Goal: Task Accomplishment & Management: Use online tool/utility

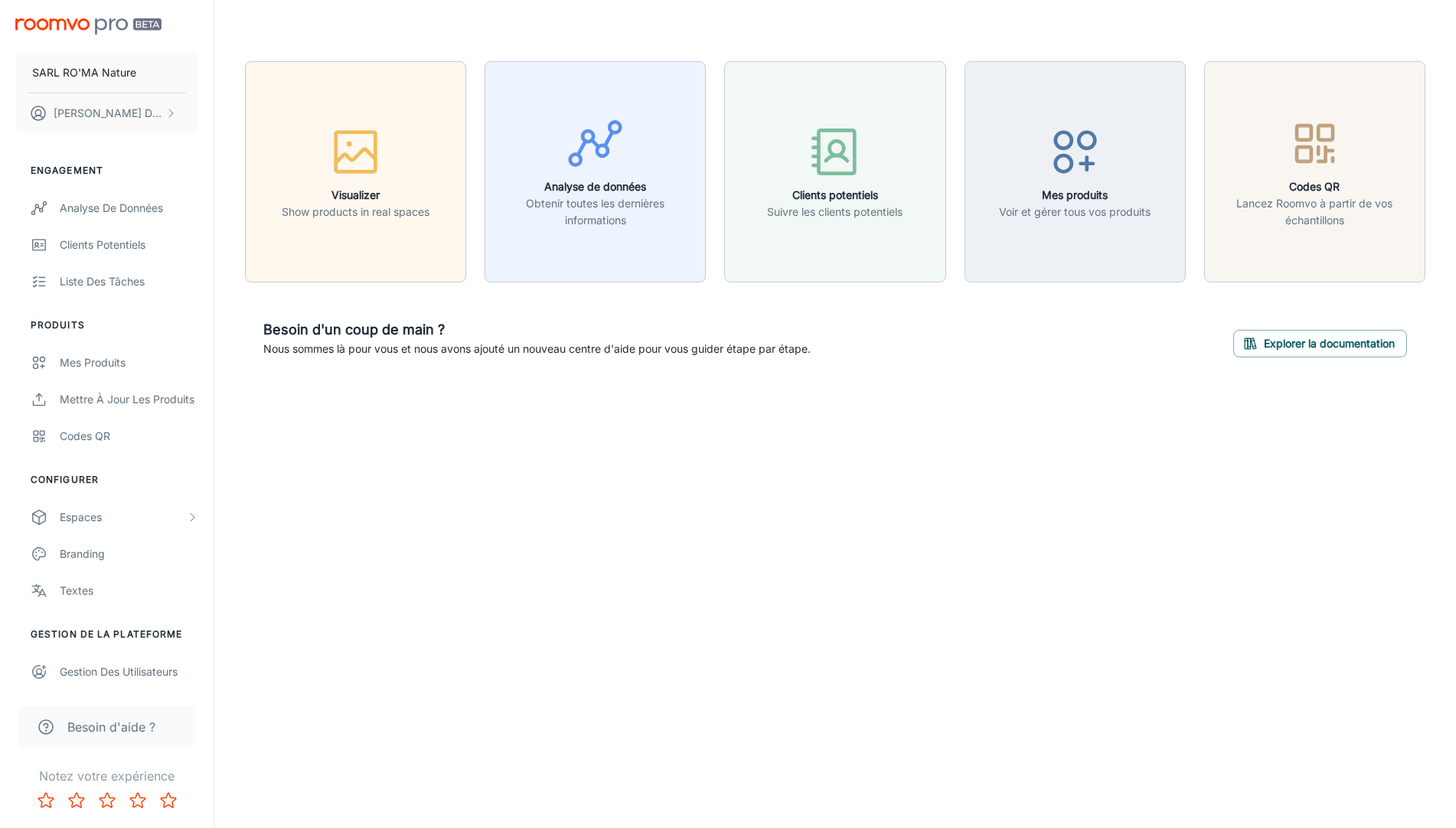
click at [645, 365] on div "Besoin d'un coup de main ? Nous sommes là pour vous et nous avons ajouté un nou…" at bounding box center [835, 339] width 1181 height 75
click at [91, 509] on div "Espaces" at bounding box center [123, 516] width 126 height 16
click at [180, 560] on div "My Rooms" at bounding box center [129, 553] width 139 height 16
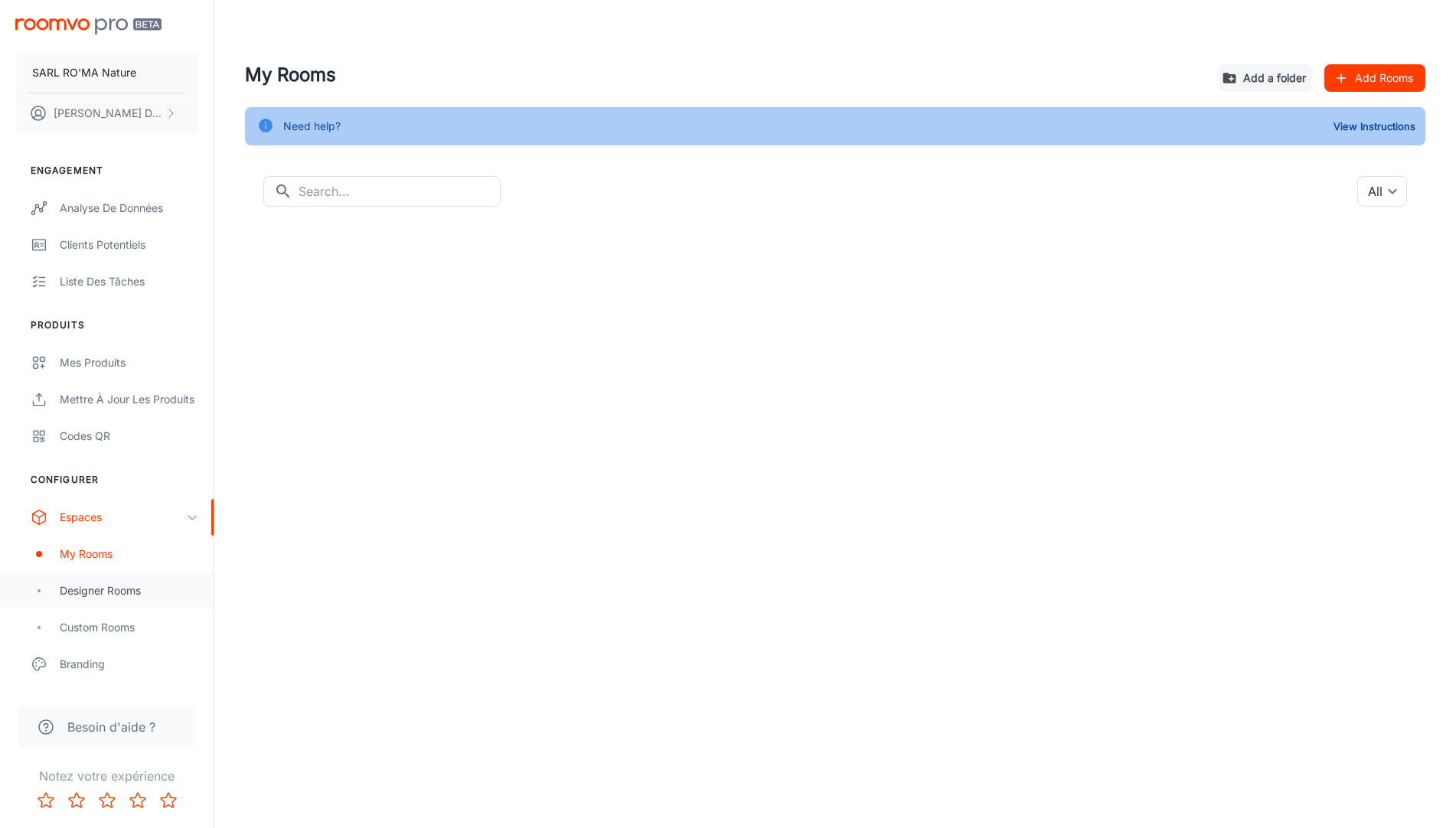
click at [175, 590] on div "Designer Rooms" at bounding box center [129, 590] width 139 height 16
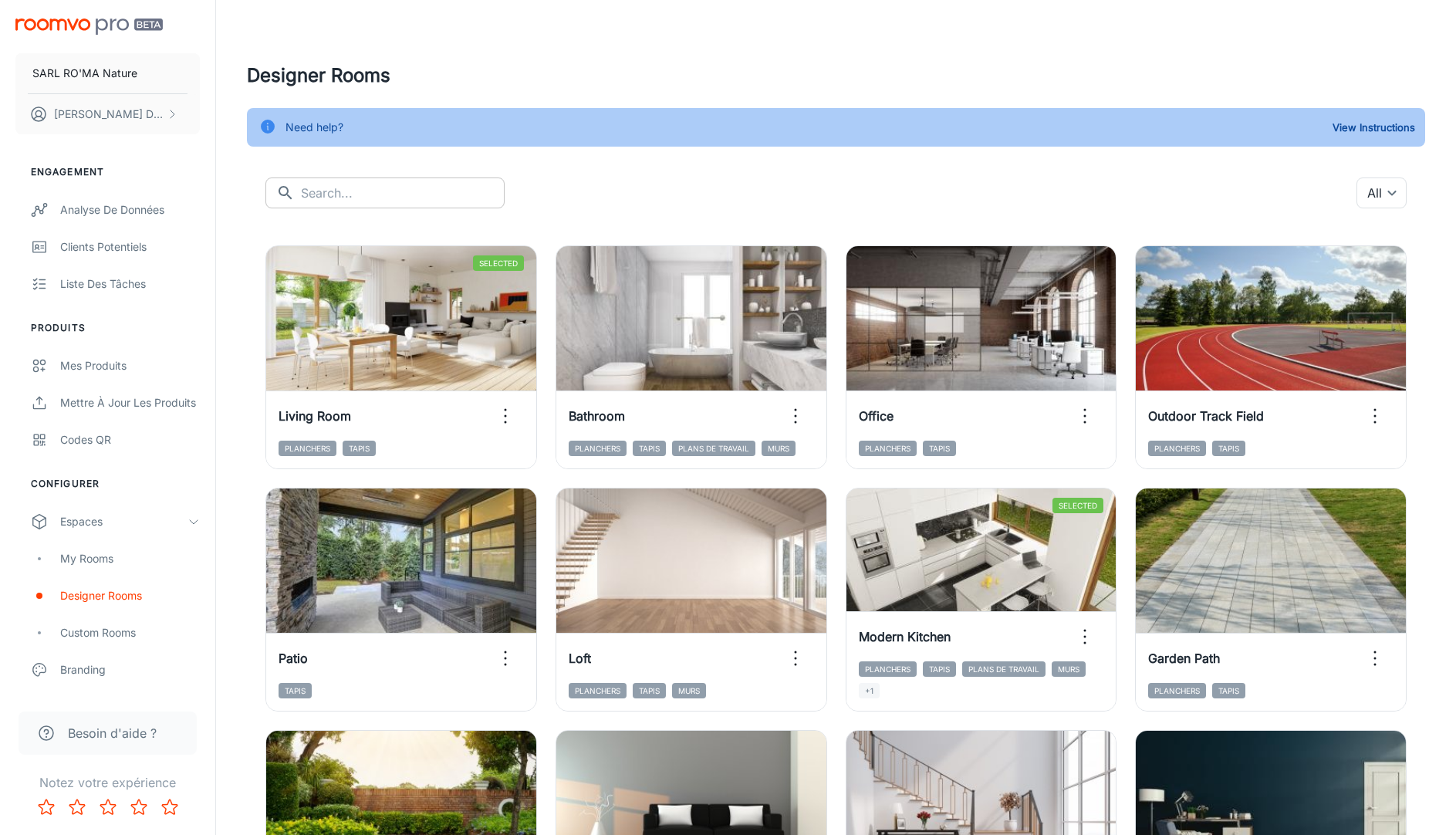
click at [406, 192] on input "text" at bounding box center [402, 193] width 203 height 31
click at [1379, 192] on body "SARL RO'MA Nature [PERSON_NAME] Engagement Analyse de données Clients potentiel…" at bounding box center [728, 418] width 1456 height 835
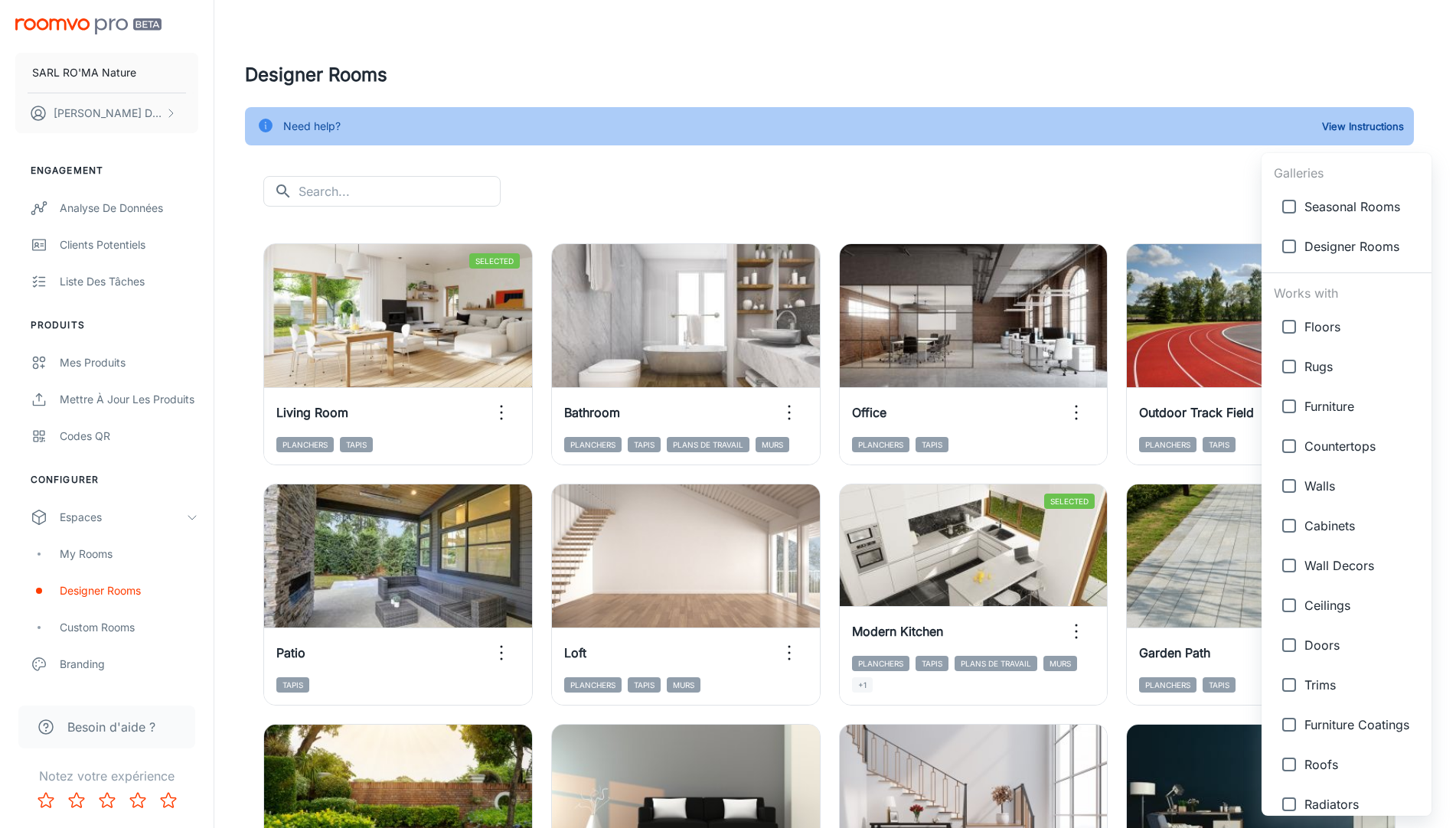
click at [1115, 158] on div at bounding box center [728, 414] width 1456 height 828
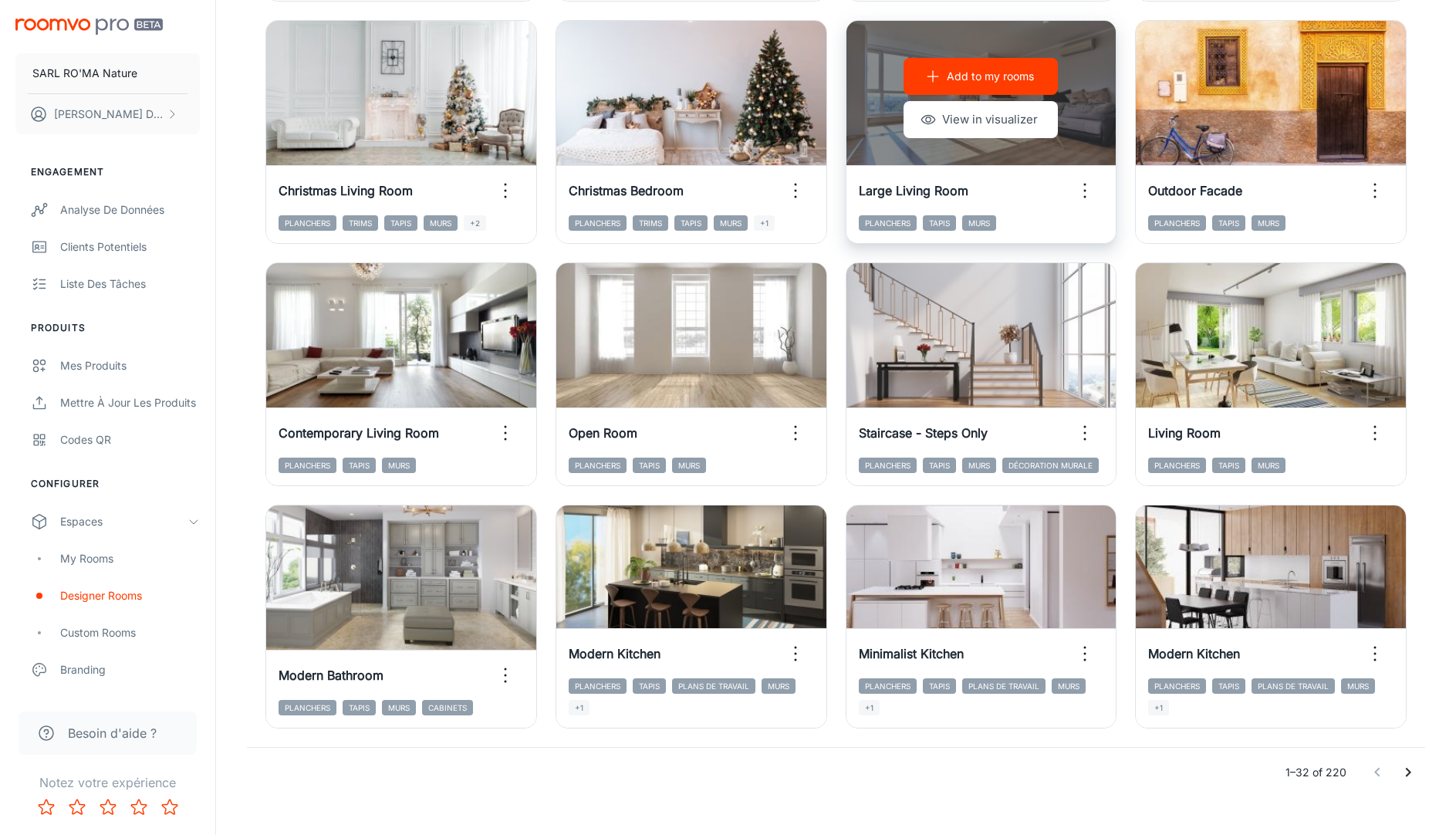
scroll to position [1461, 0]
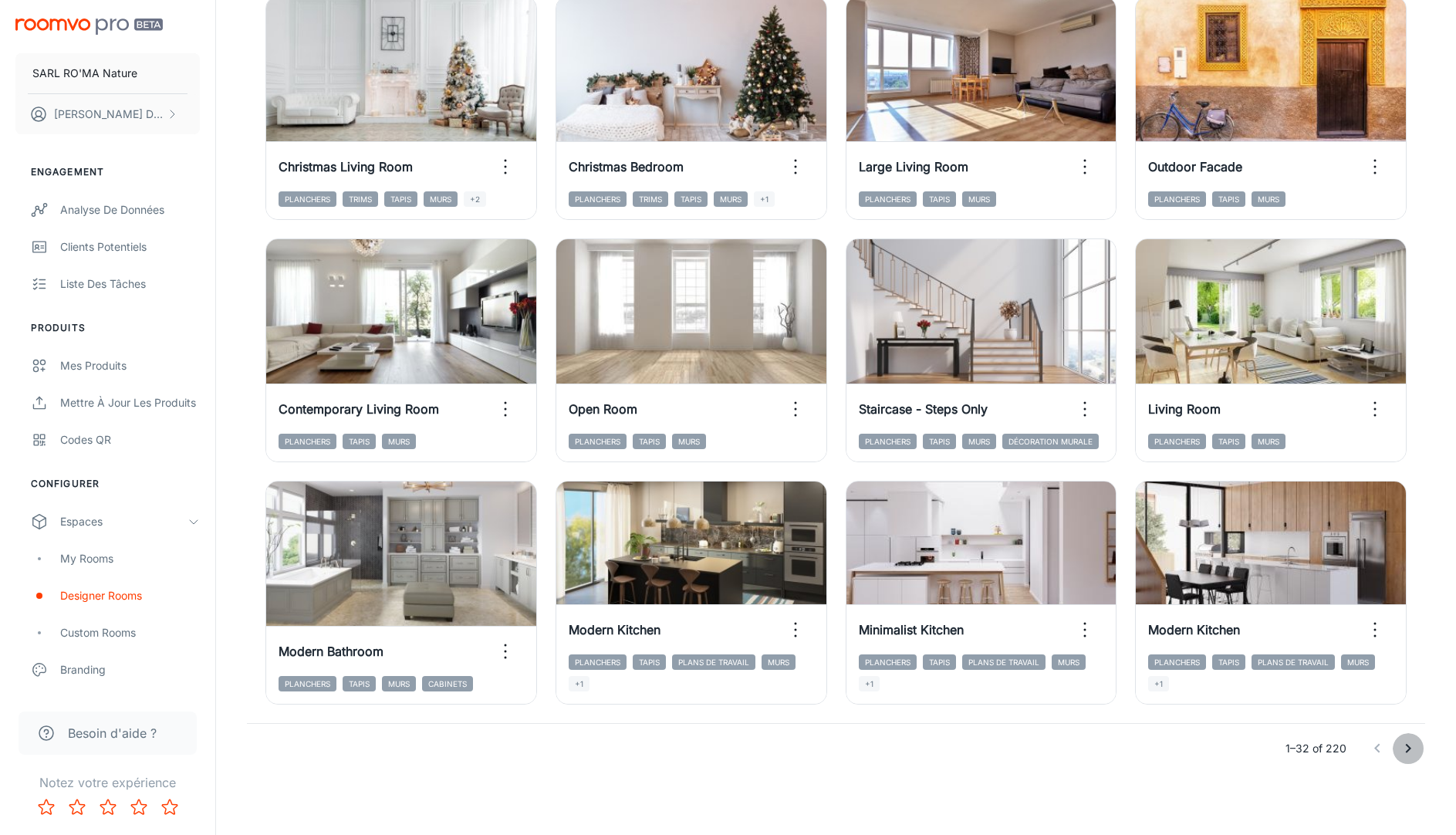
click at [1418, 751] on button "Go to next page" at bounding box center [1408, 748] width 31 height 31
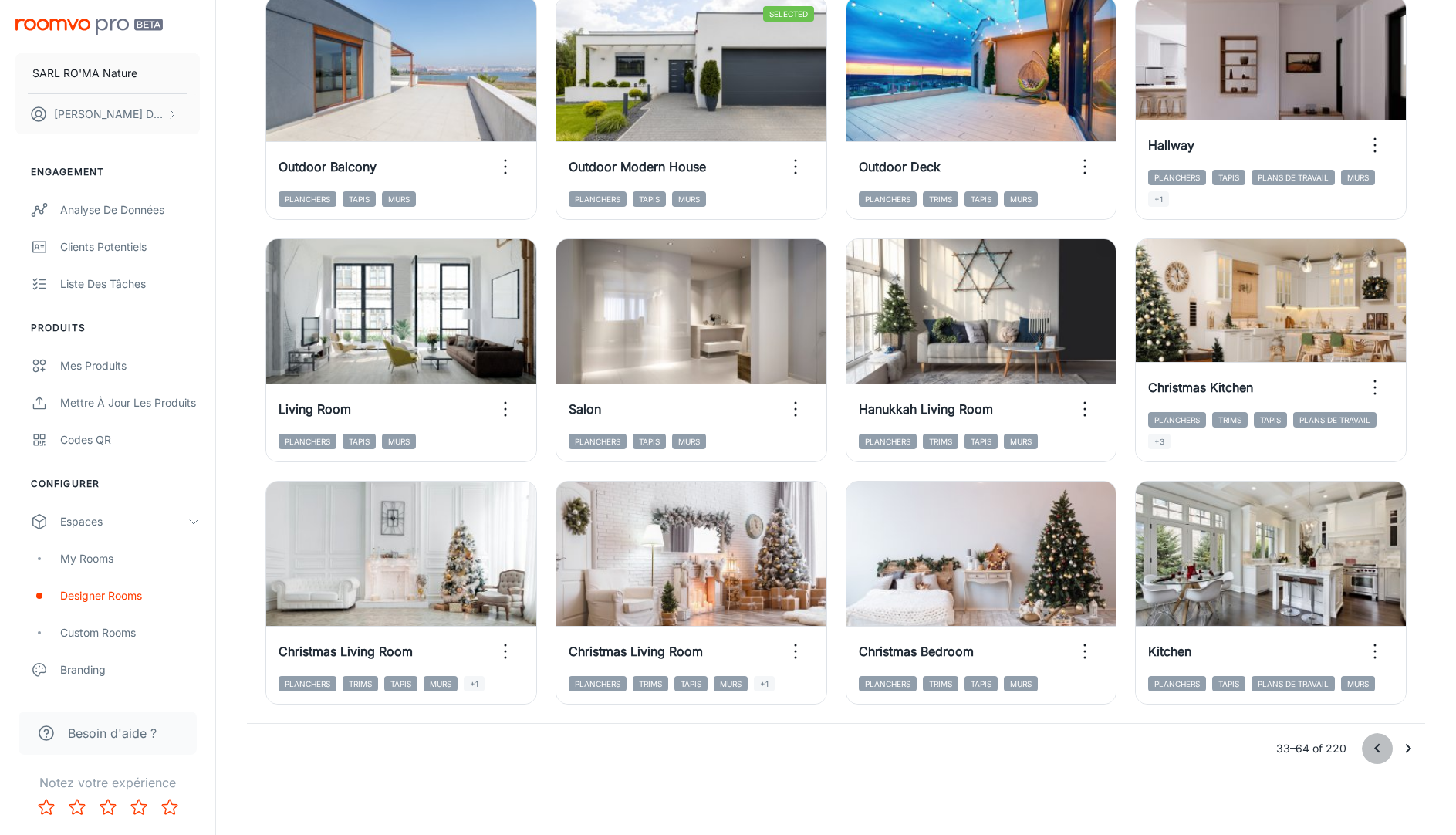
click at [1376, 748] on icon "Go to previous page" at bounding box center [1377, 748] width 6 height 10
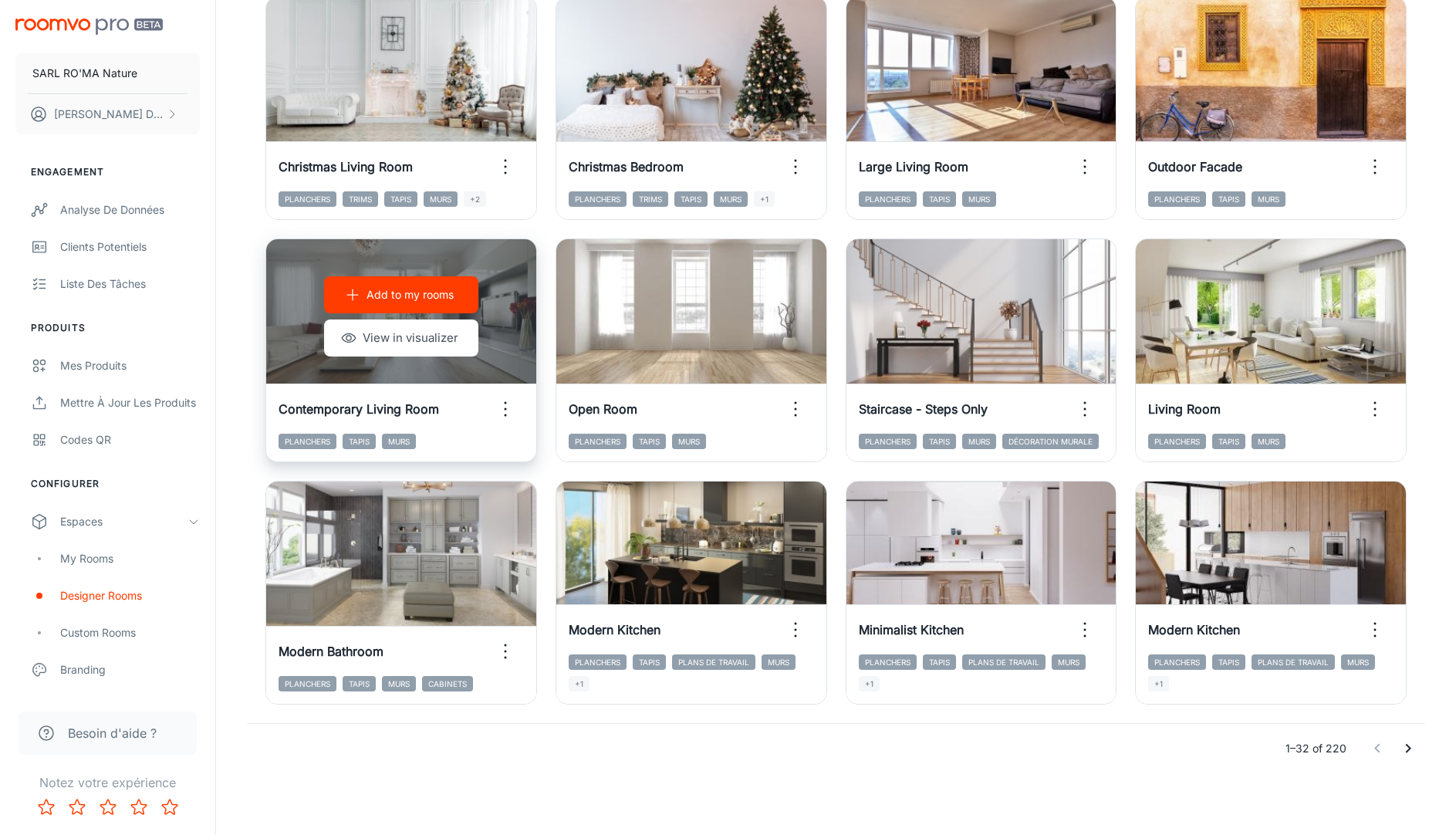
click at [509, 408] on icon "button" at bounding box center [505, 409] width 24 height 24
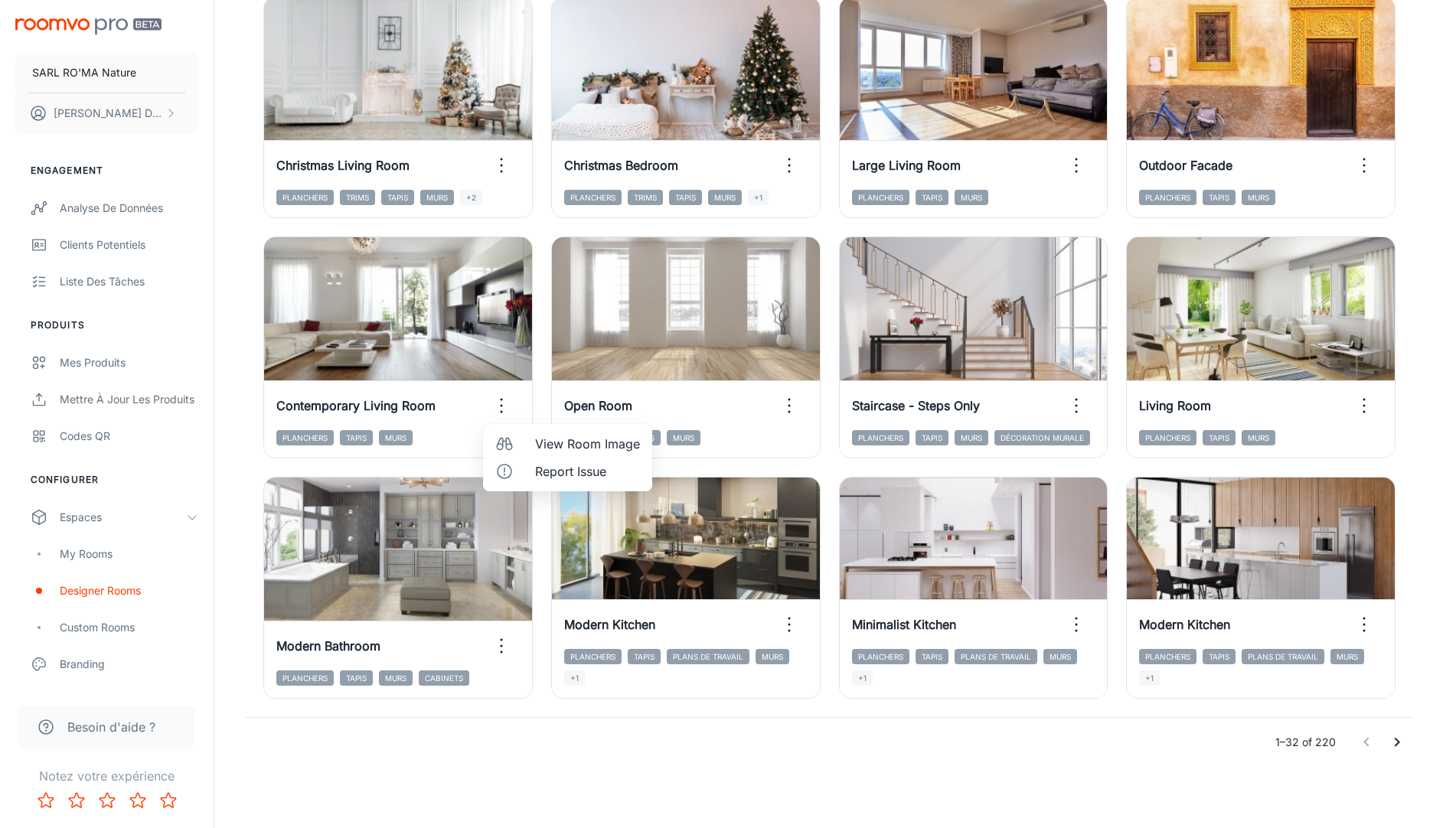
click at [505, 403] on div at bounding box center [728, 414] width 1456 height 828
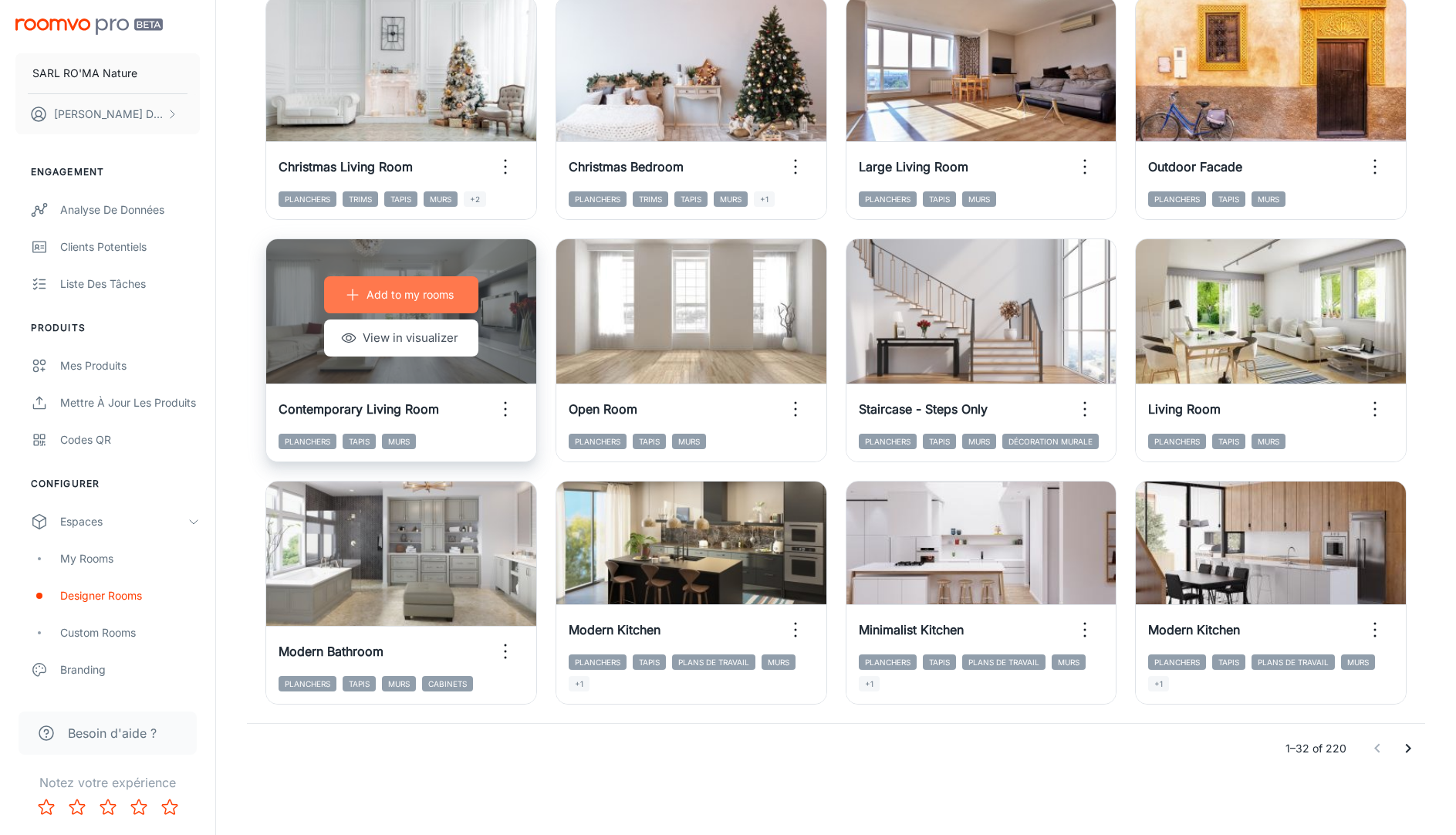
click at [419, 297] on p "Add to my rooms" at bounding box center [411, 294] width 88 height 17
click at [430, 348] on button "View in visualizer" at bounding box center [401, 338] width 155 height 37
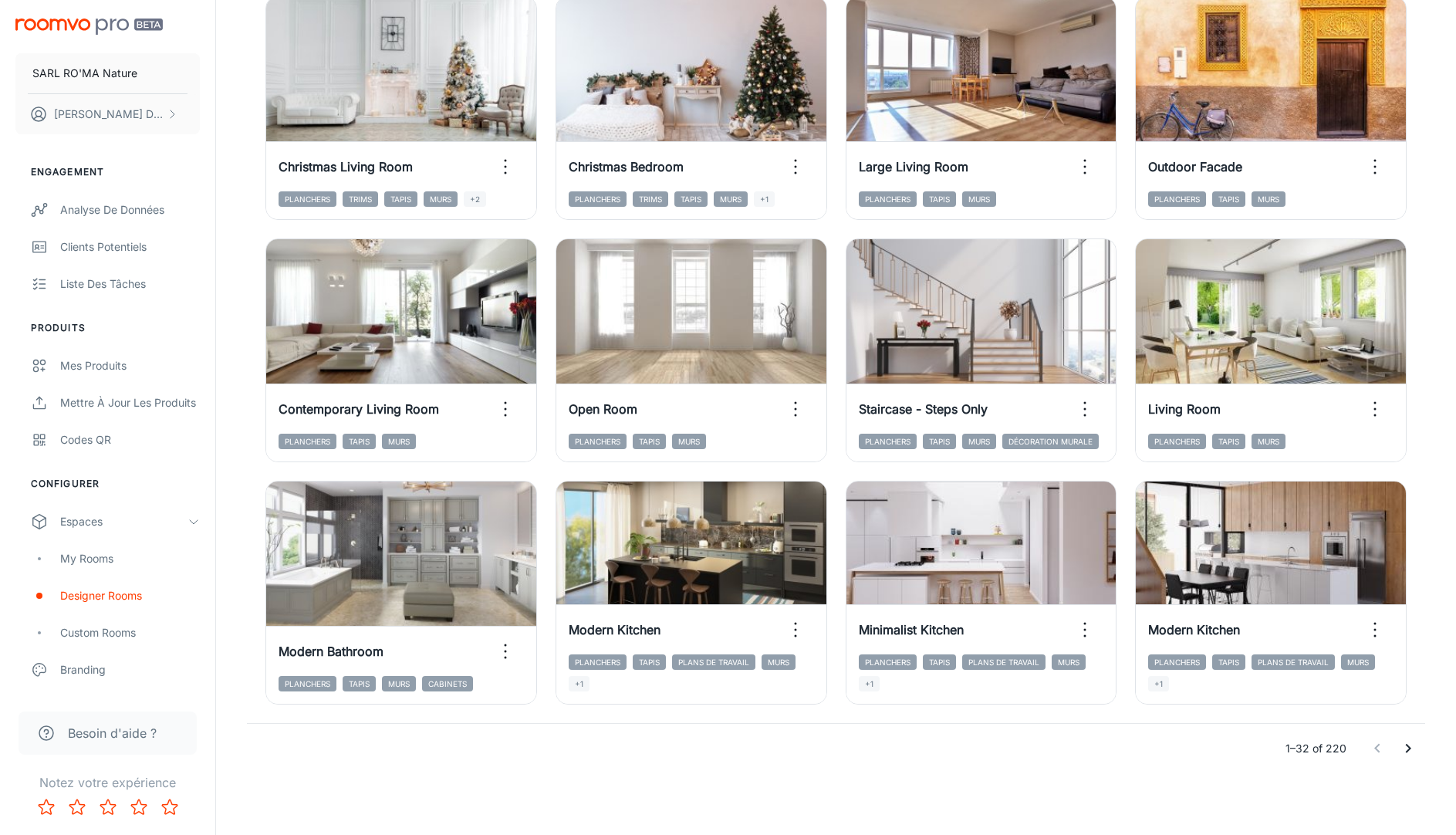
click at [1414, 752] on icon "Go to next page" at bounding box center [1408, 748] width 18 height 18
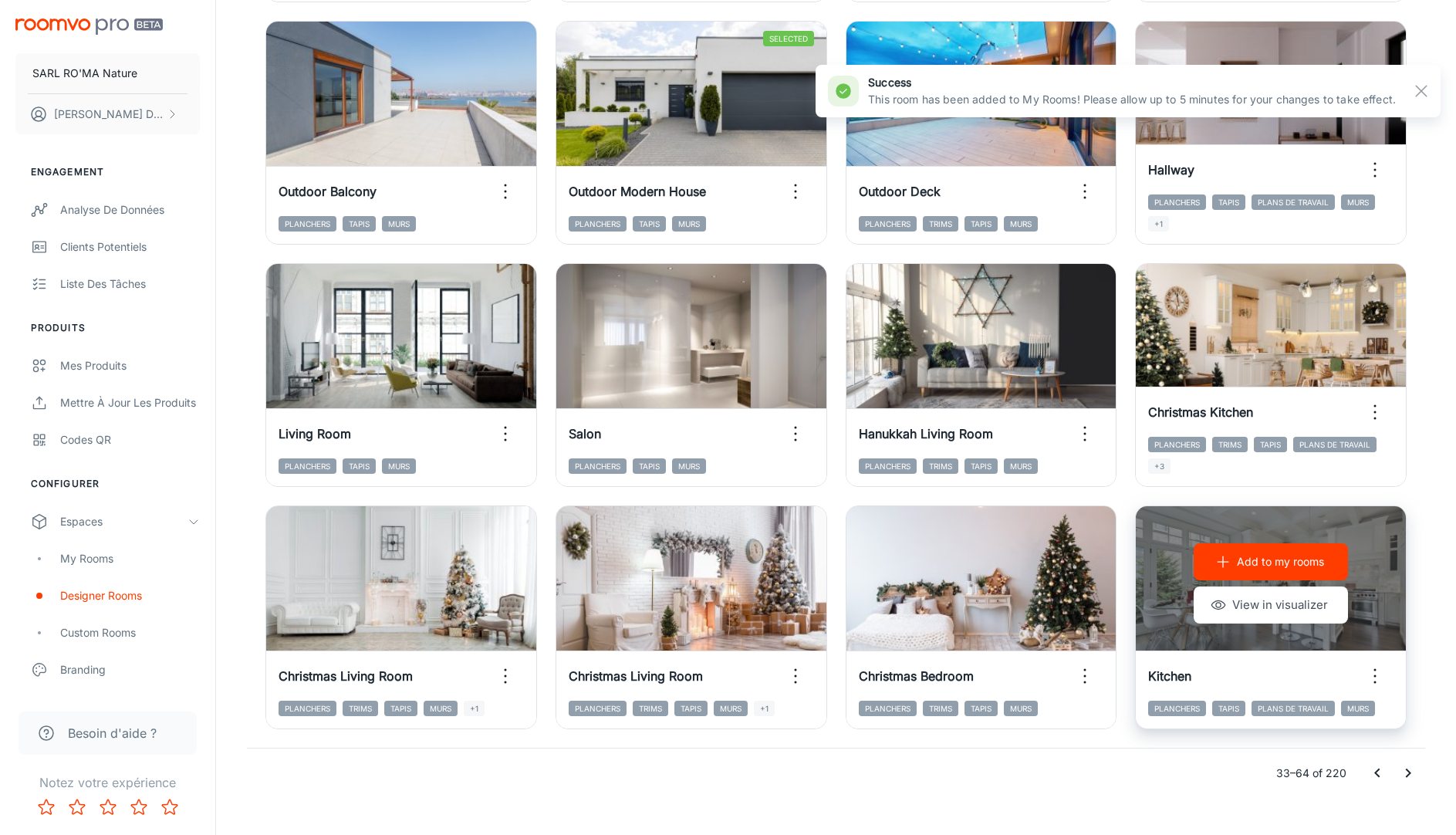
scroll to position [1435, 0]
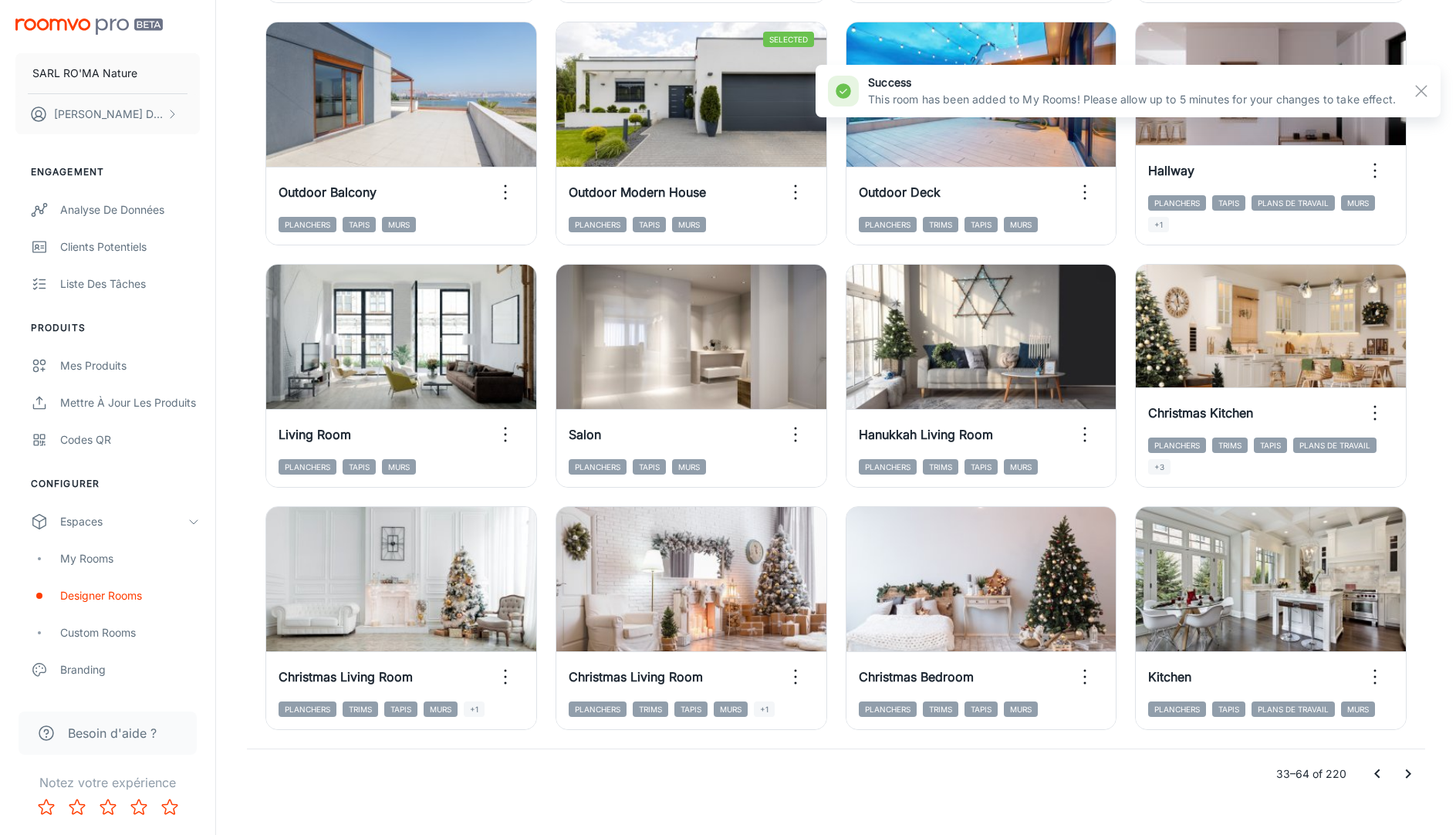
click at [1383, 85] on h6 "success" at bounding box center [1132, 82] width 528 height 17
click at [1031, 75] on h6 "success" at bounding box center [1132, 82] width 528 height 17
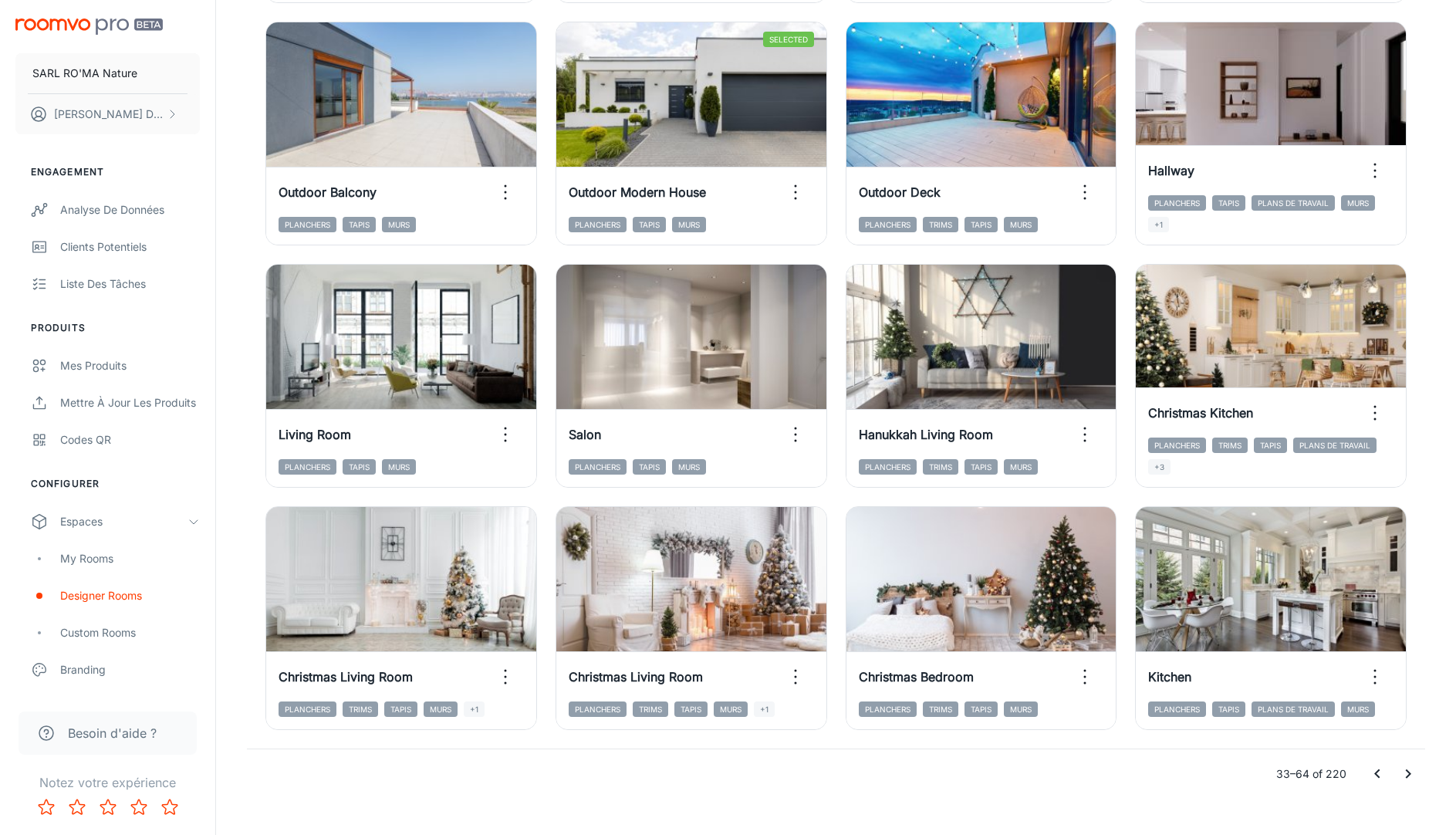
click at [1418, 774] on button "Go to next page" at bounding box center [1408, 774] width 31 height 31
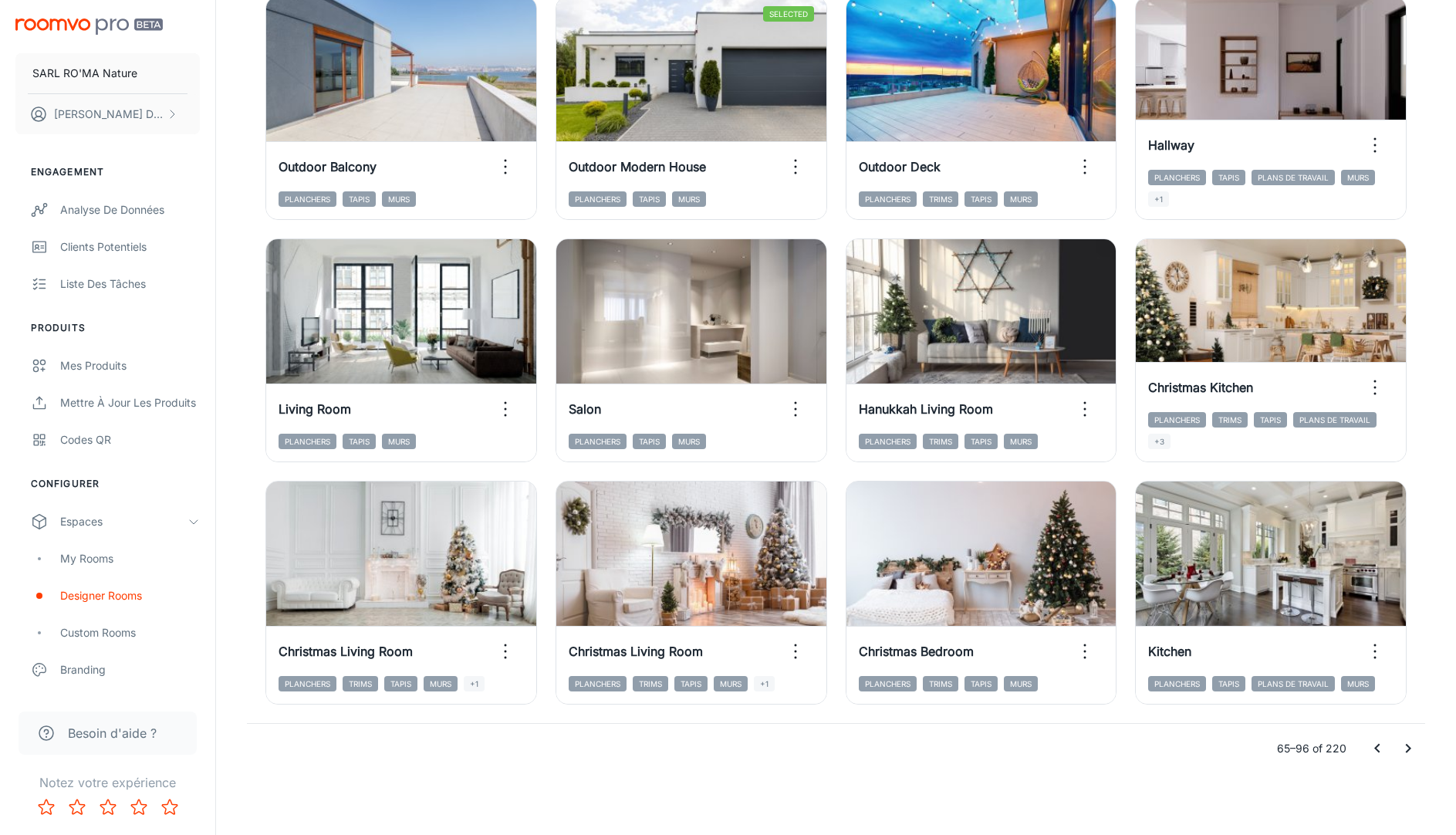
scroll to position [1426, 0]
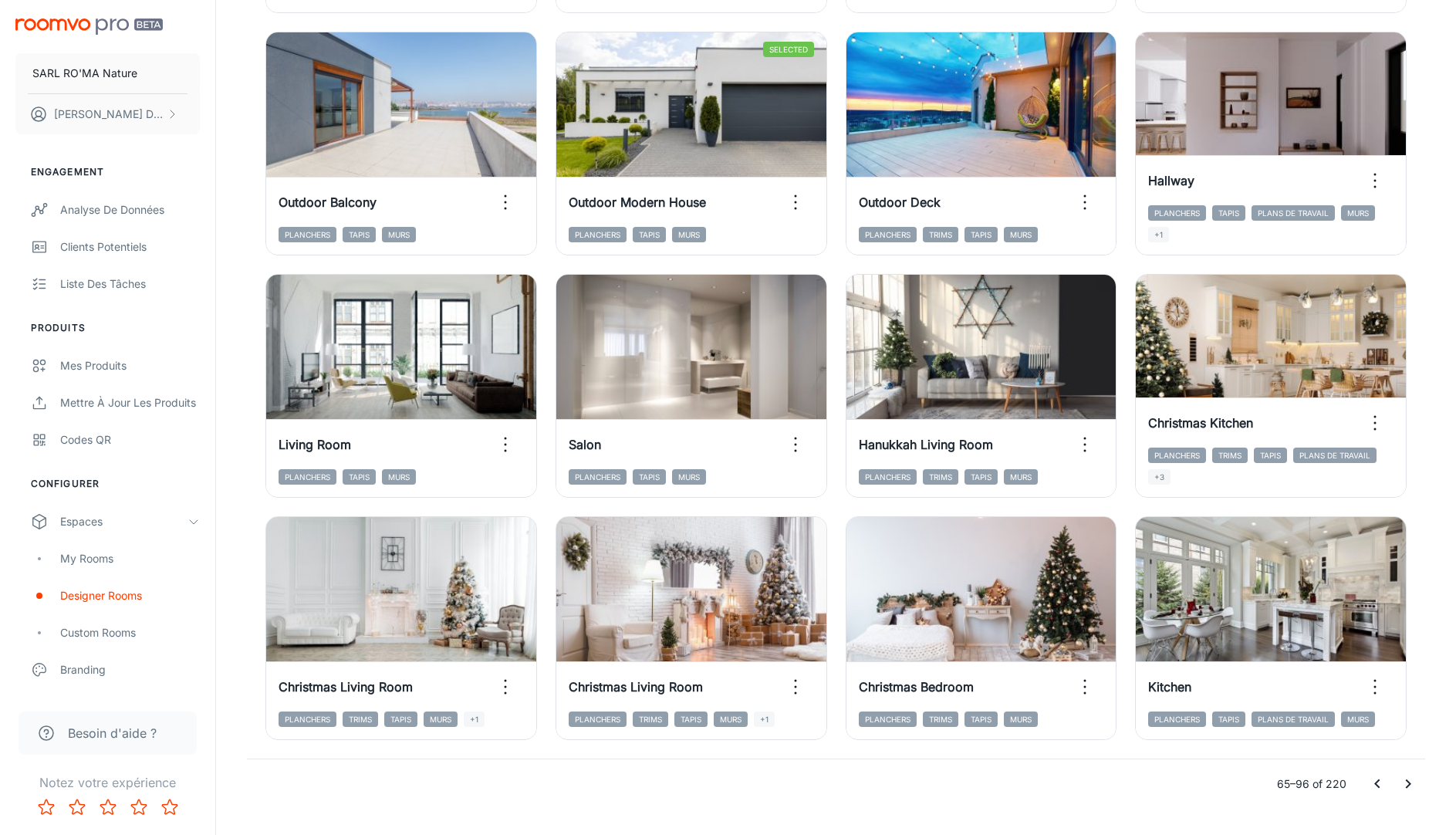
click at [1406, 779] on icon "Go to next page" at bounding box center [1408, 783] width 18 height 18
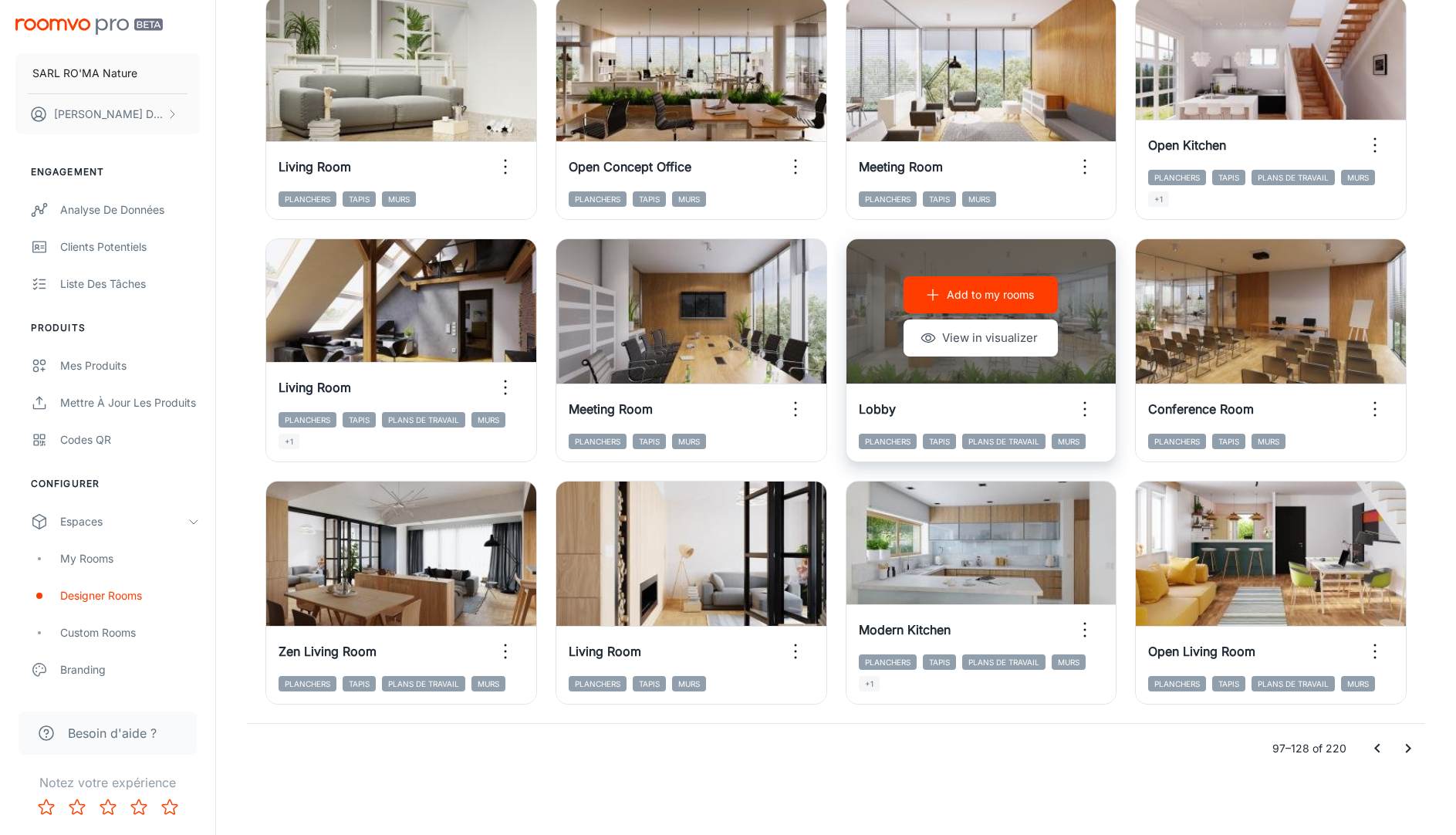
scroll to position [1456, 0]
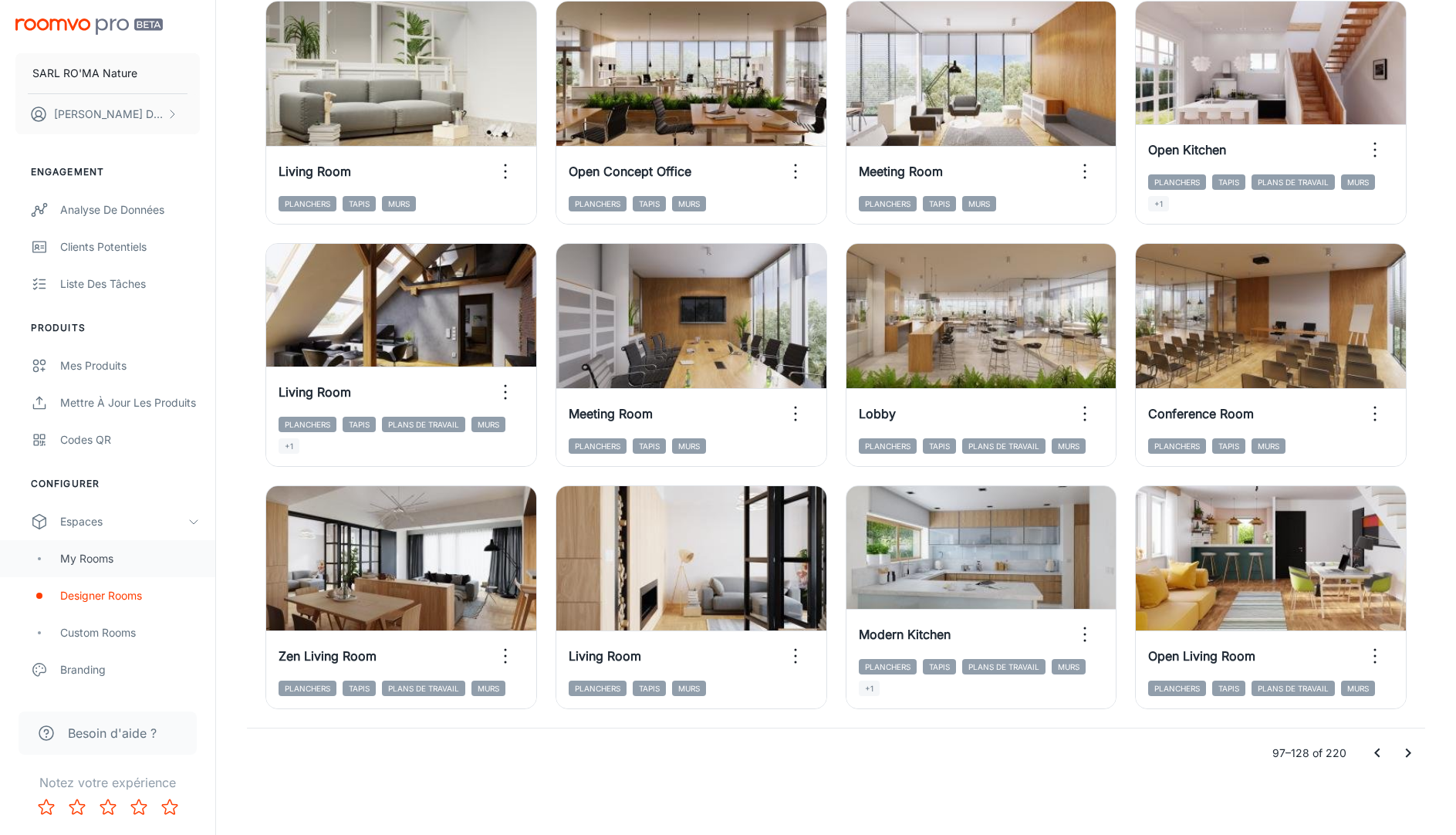
click at [121, 559] on div "My Rooms" at bounding box center [130, 558] width 140 height 17
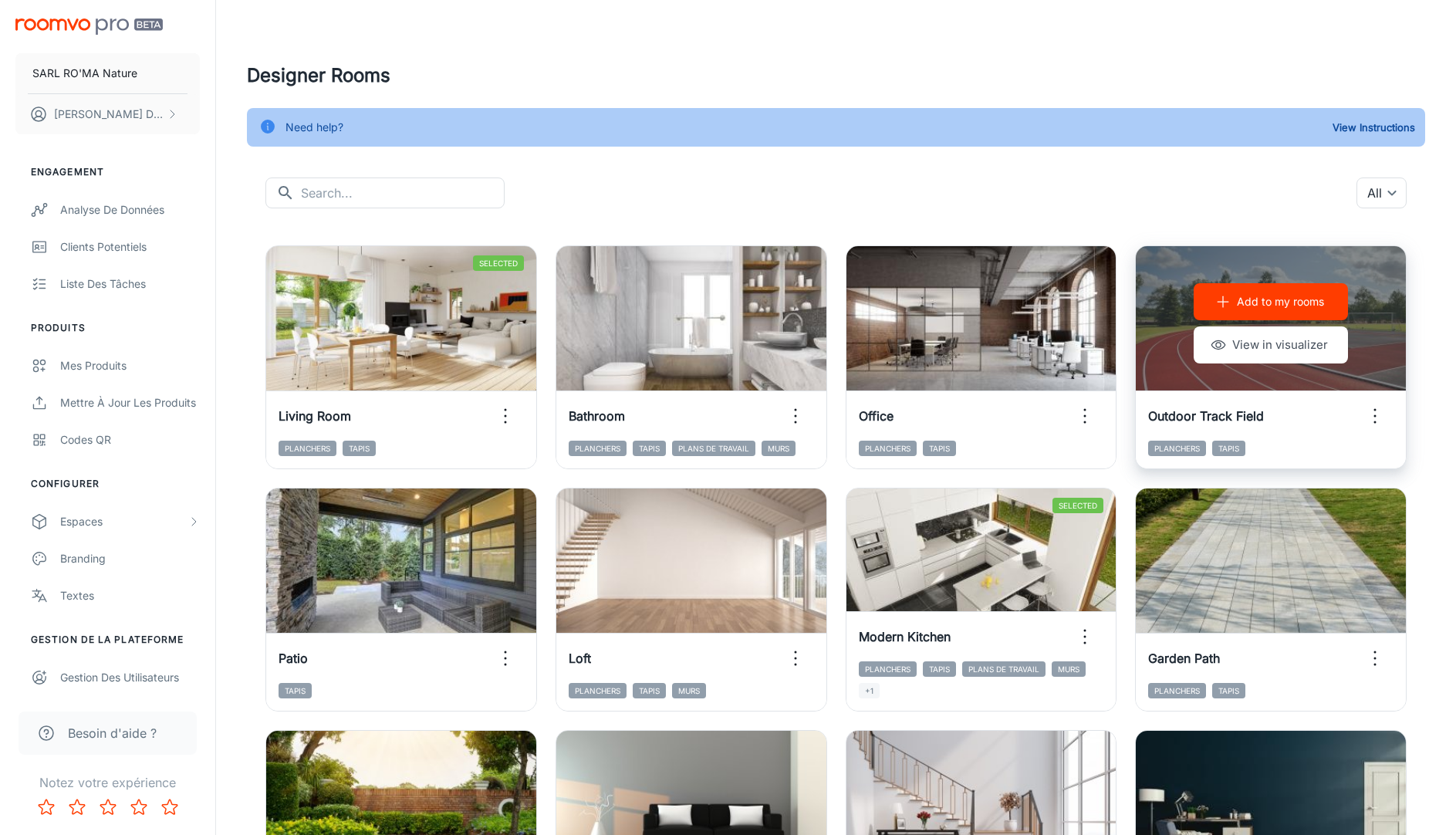
click at [1379, 416] on icon "button" at bounding box center [1374, 416] width 24 height 24
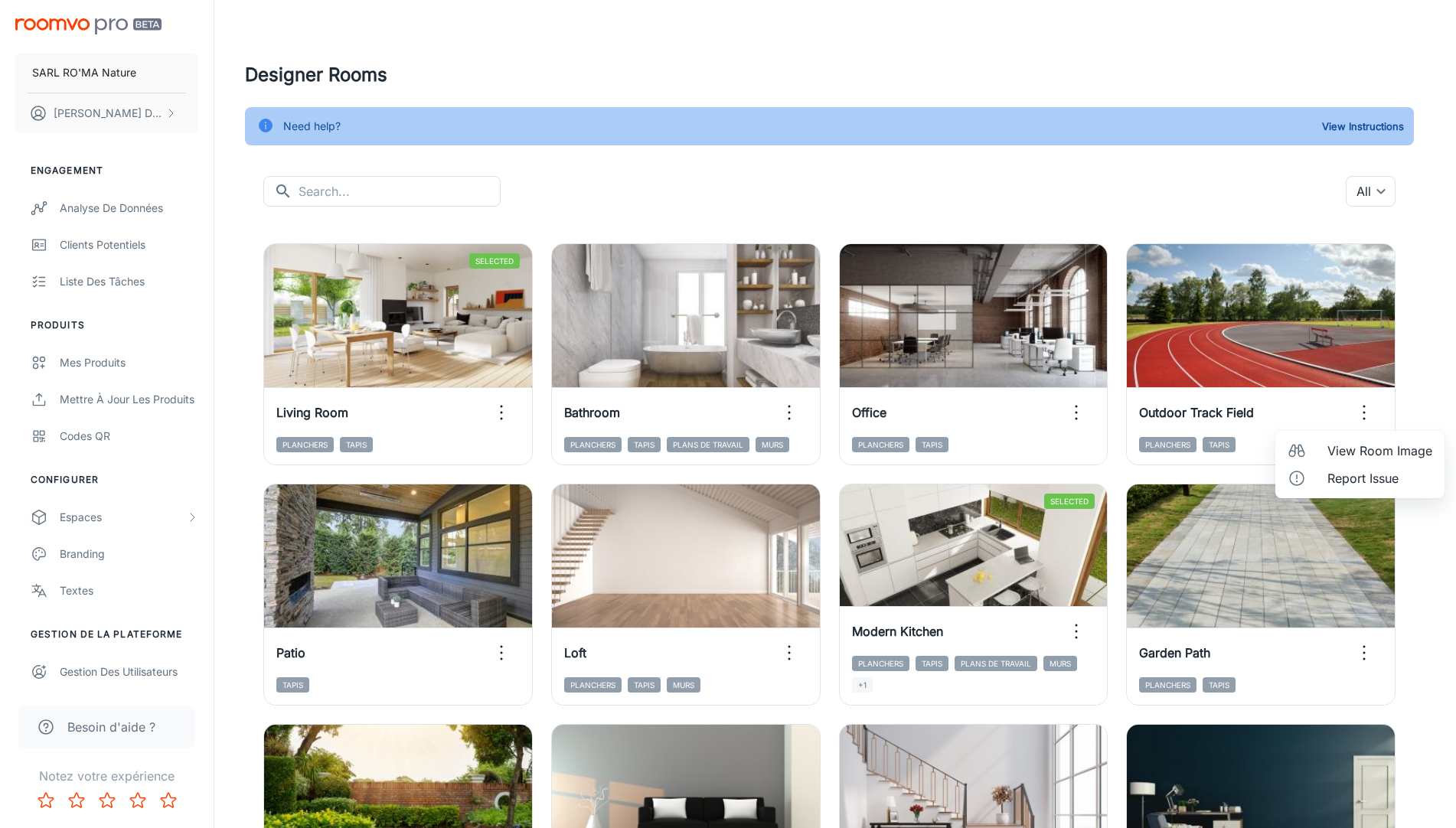
click at [1403, 383] on div at bounding box center [728, 414] width 1456 height 828
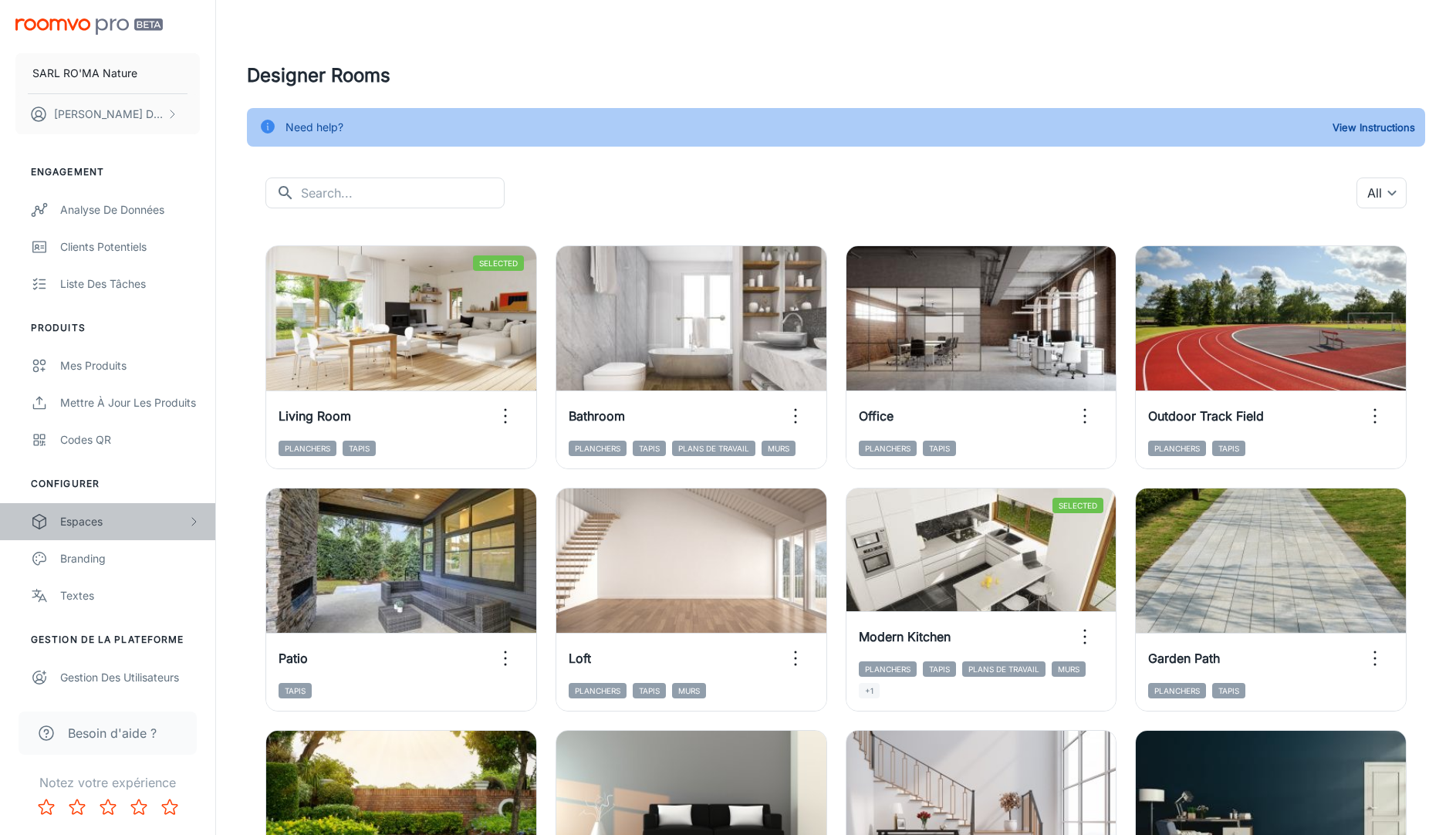
click at [139, 513] on div "Espaces" at bounding box center [124, 521] width 127 height 17
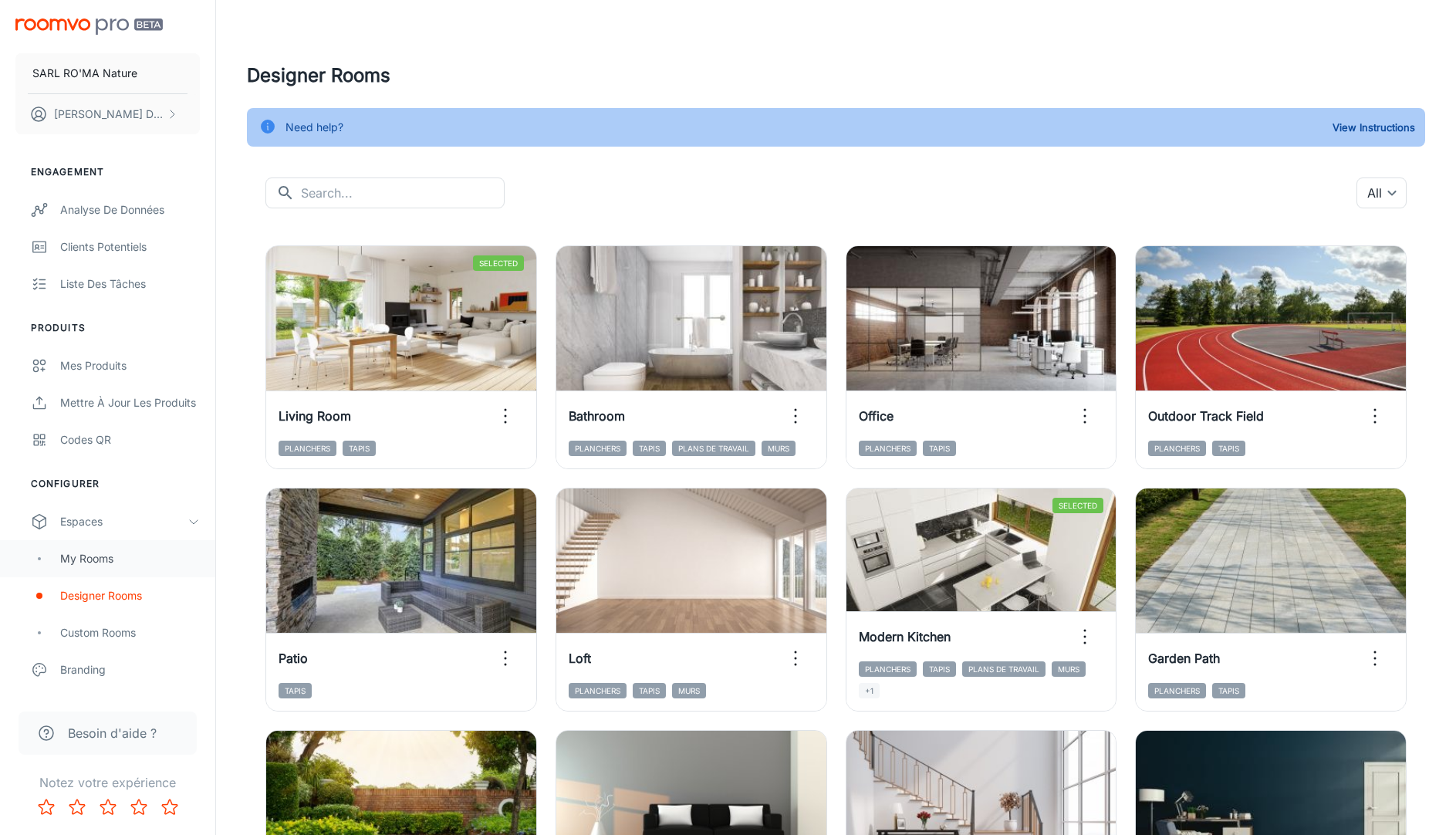
click at [152, 566] on div "My Rooms" at bounding box center [130, 558] width 140 height 17
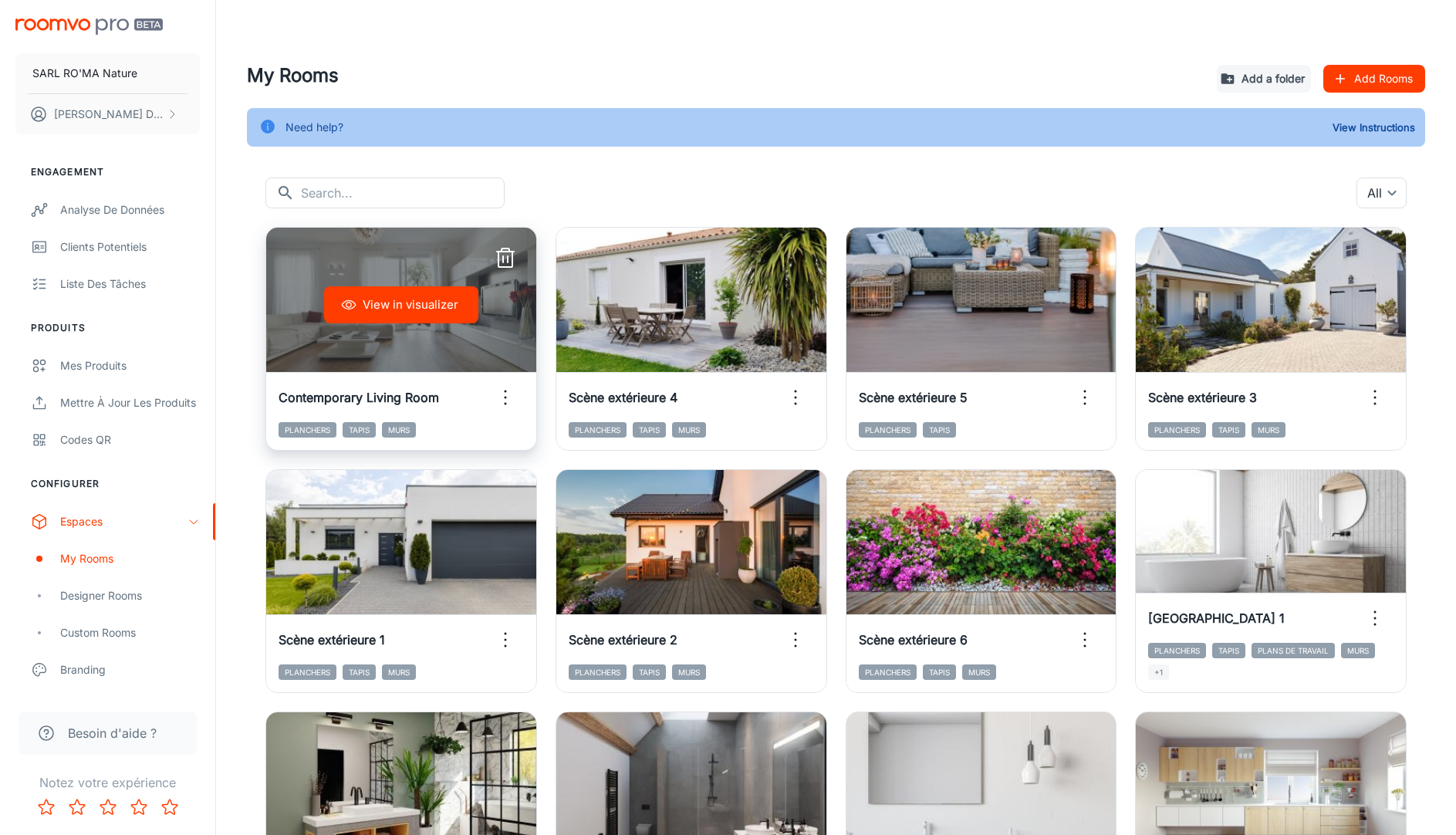
click at [504, 388] on icon "button" at bounding box center [505, 397] width 24 height 24
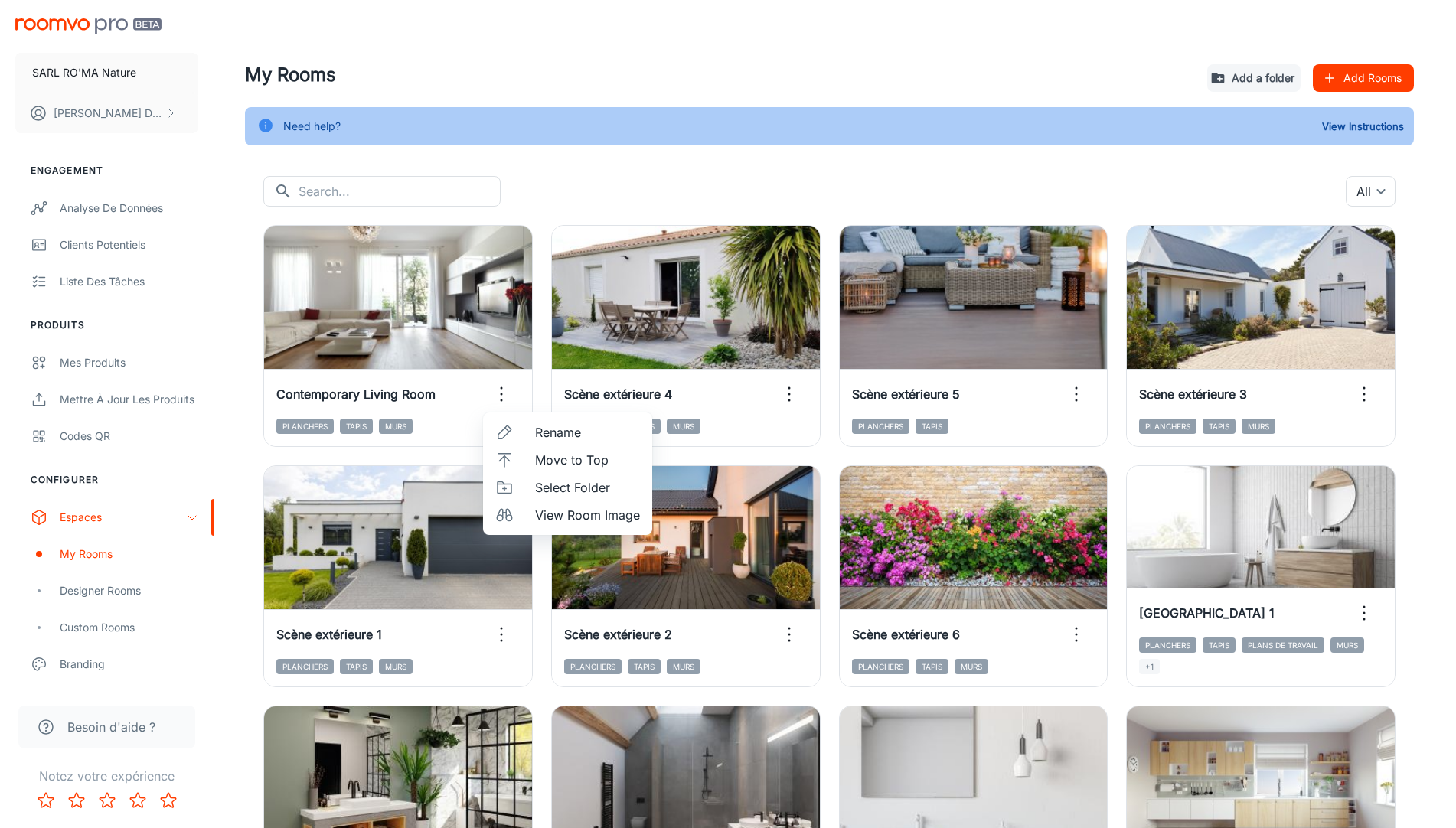
click at [481, 157] on div at bounding box center [728, 414] width 1456 height 828
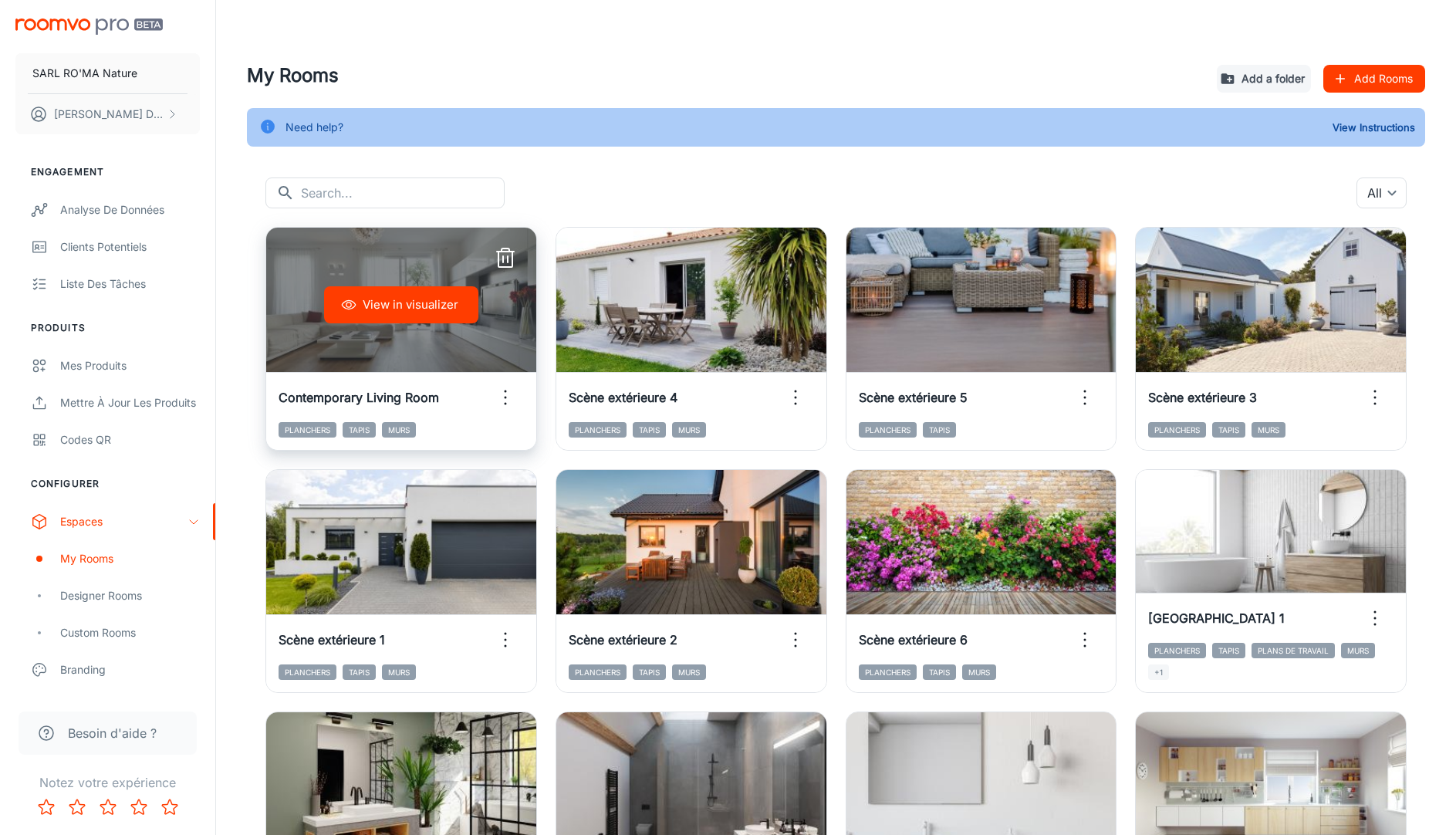
click at [504, 258] on icon "button" at bounding box center [505, 258] width 24 height 24
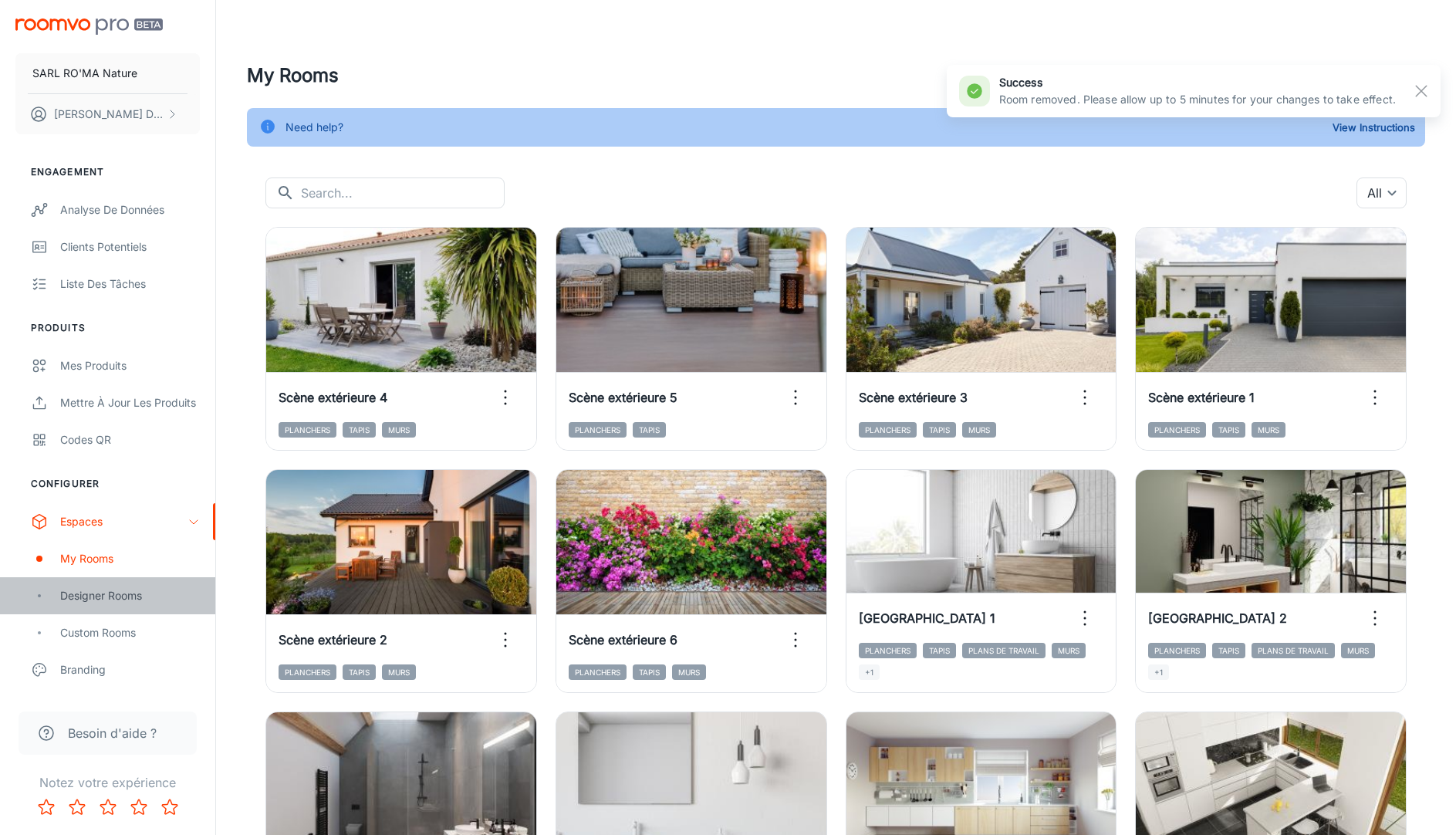
click at [127, 605] on div "Designer Rooms" at bounding box center [107, 596] width 215 height 37
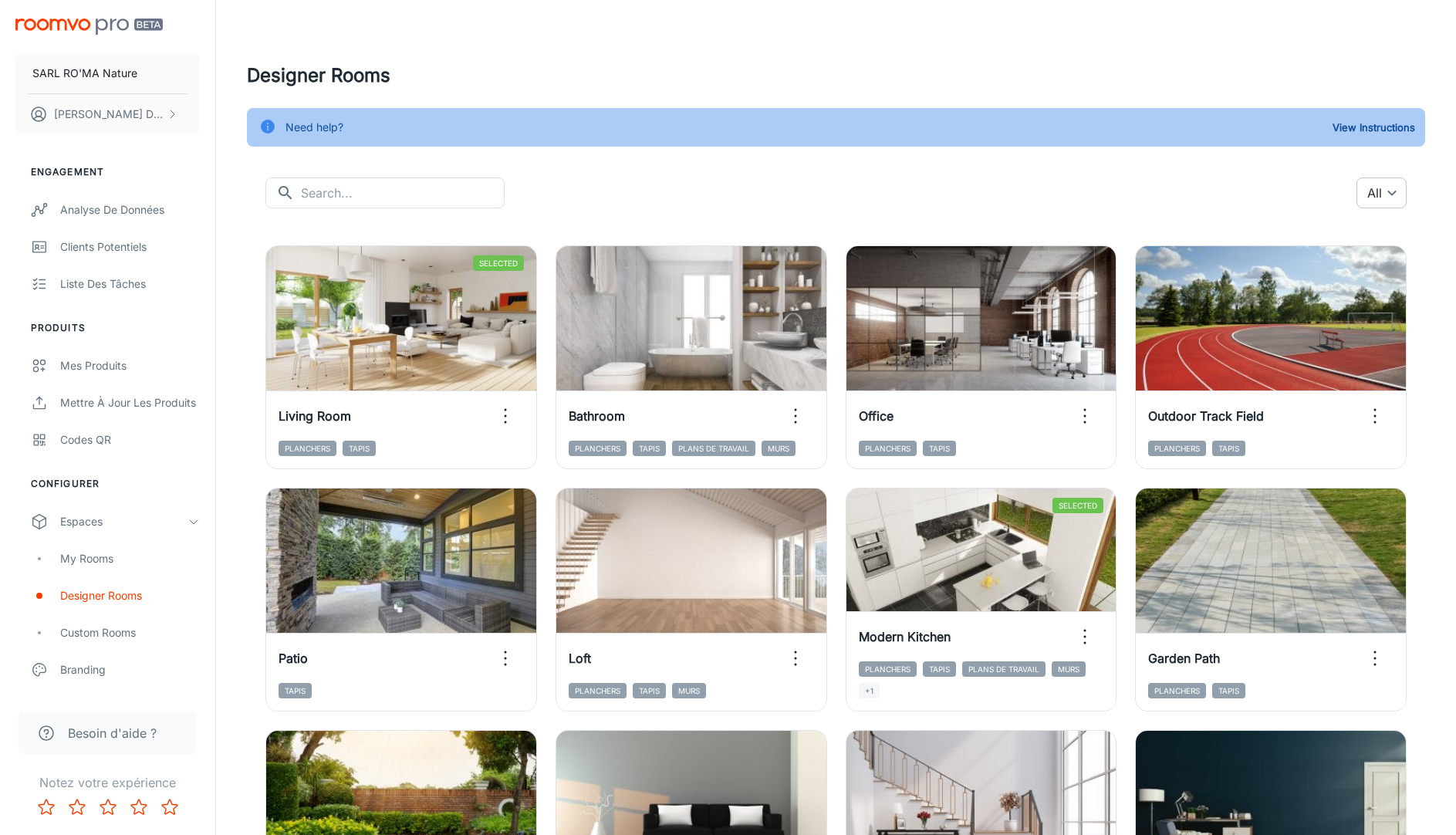
click at [1389, 192] on body "SARL RO'MA Nature [PERSON_NAME] Engagement Analyse de données Clients potentiel…" at bounding box center [728, 418] width 1456 height 835
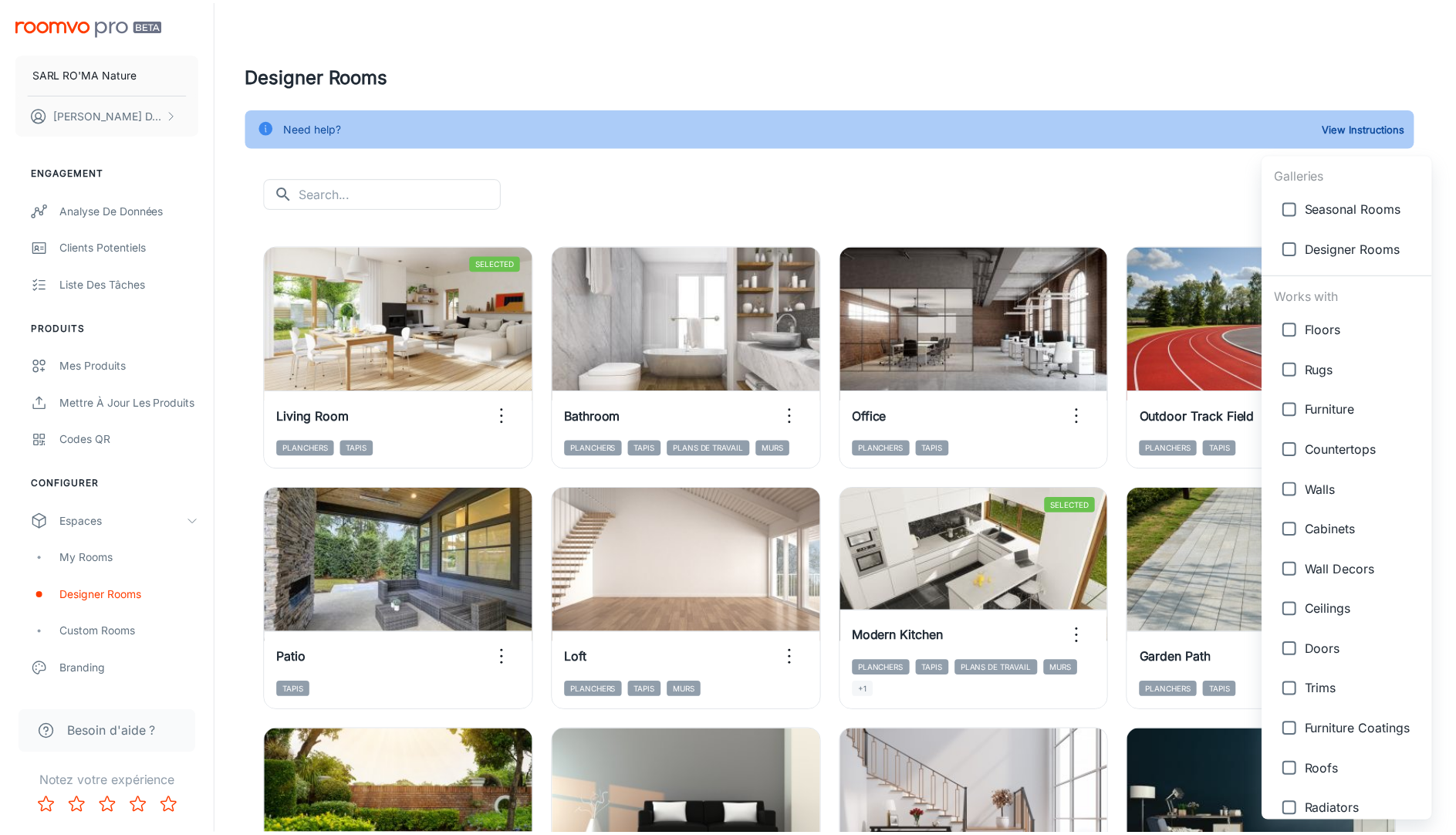
scroll to position [456, 0]
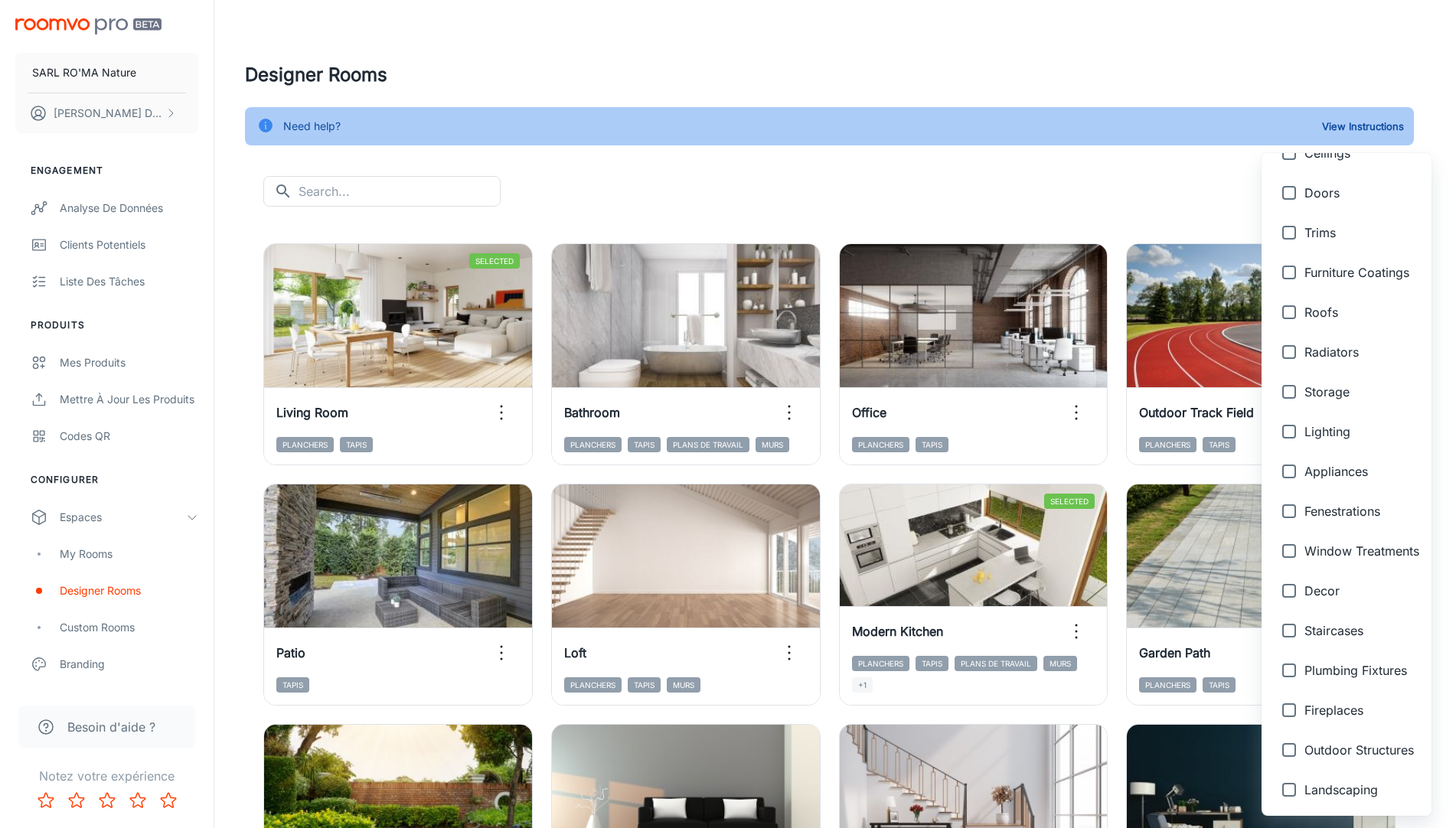
click at [1382, 60] on div at bounding box center [728, 414] width 1456 height 828
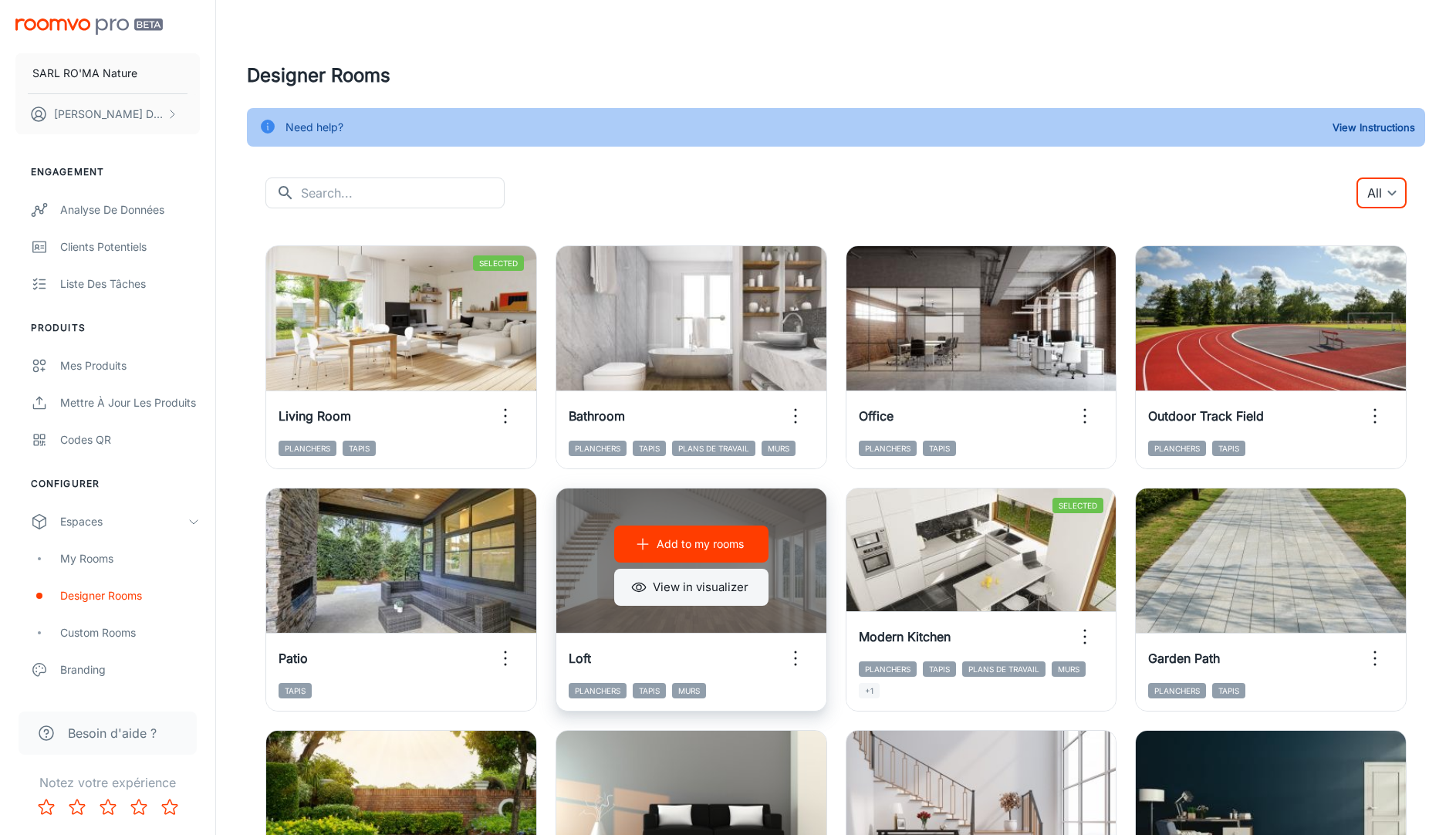
click at [706, 595] on button "View in visualizer" at bounding box center [691, 587] width 155 height 37
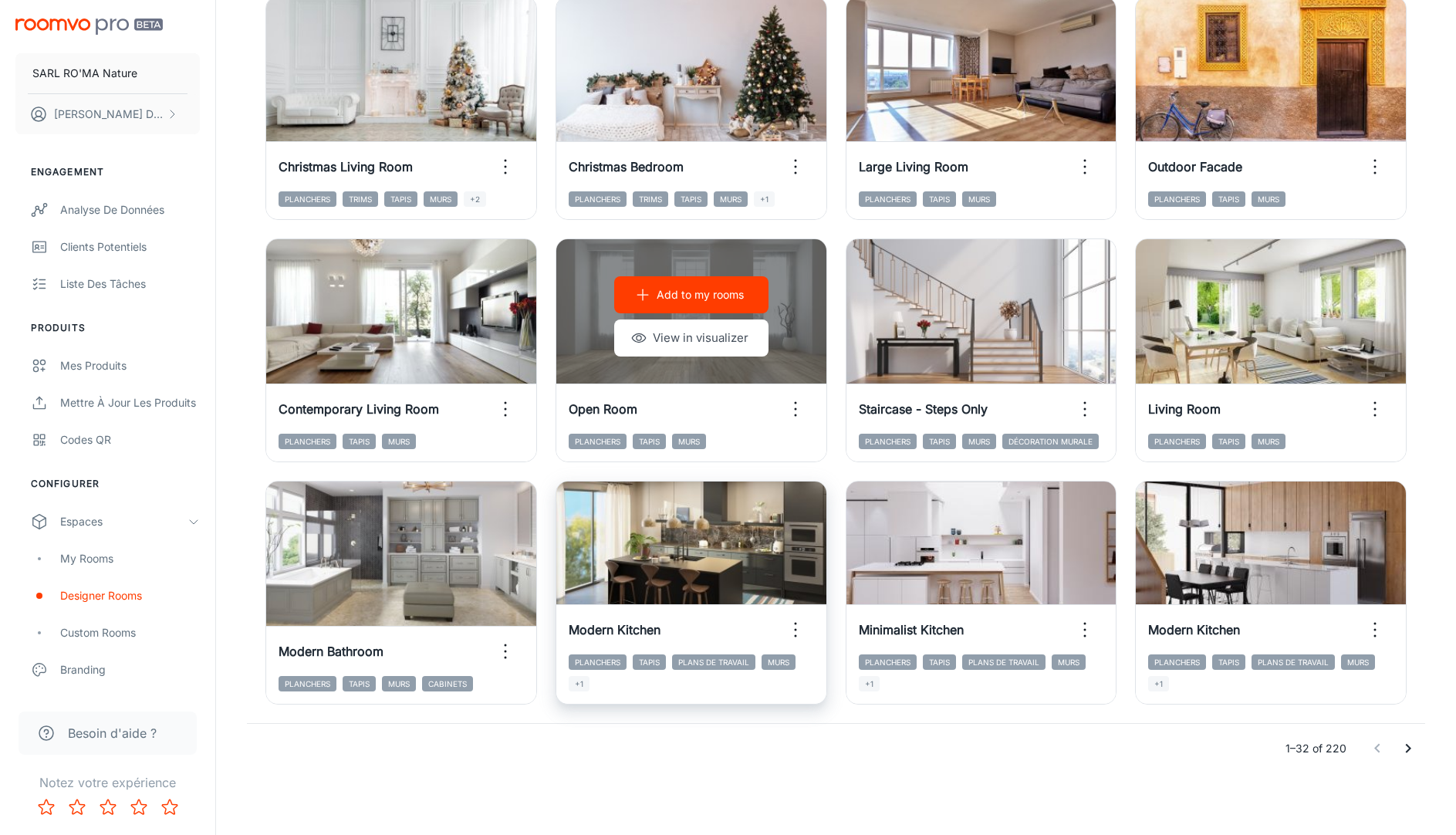
scroll to position [1456, 0]
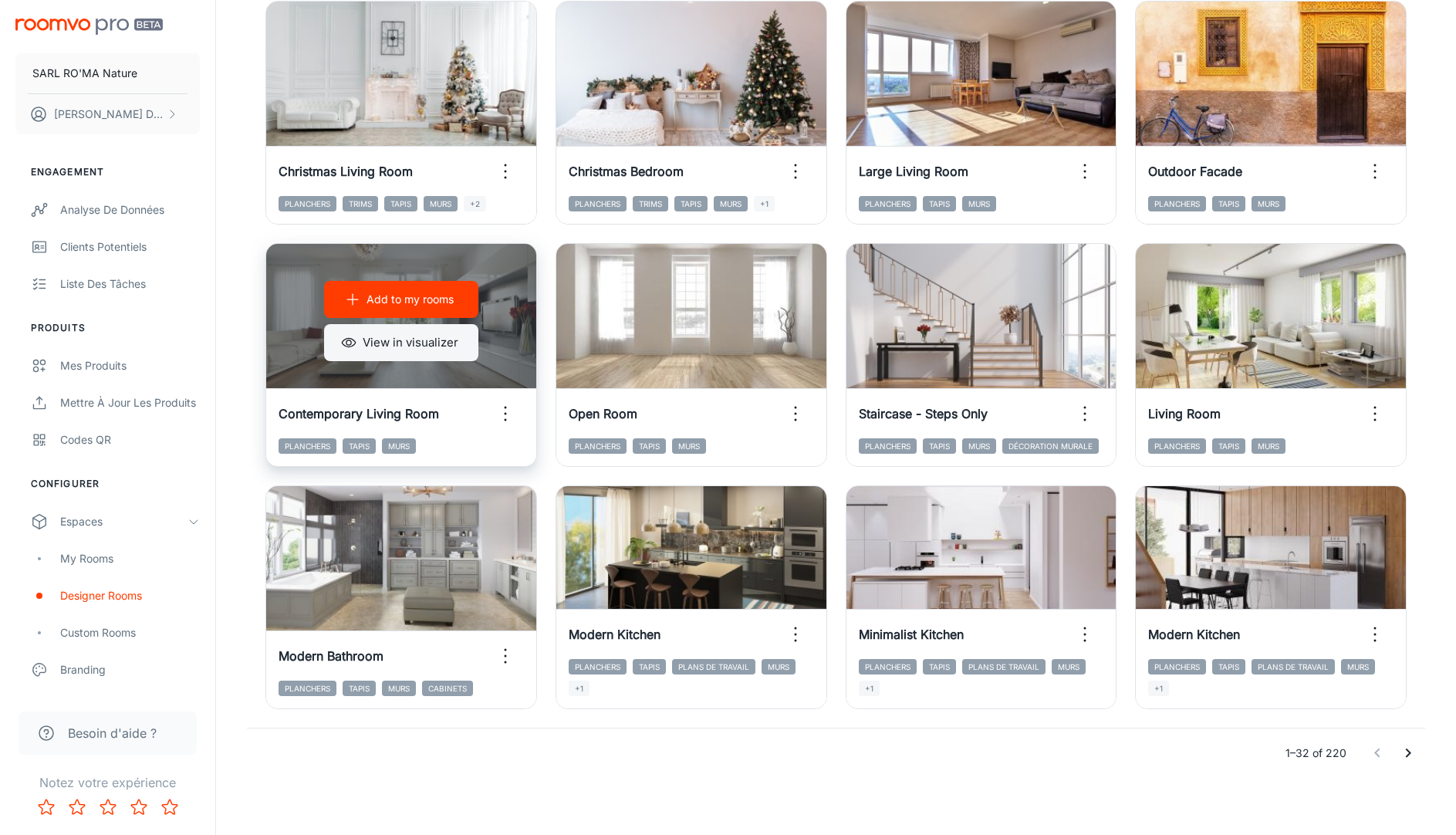
click at [441, 350] on button "View in visualizer" at bounding box center [401, 343] width 155 height 37
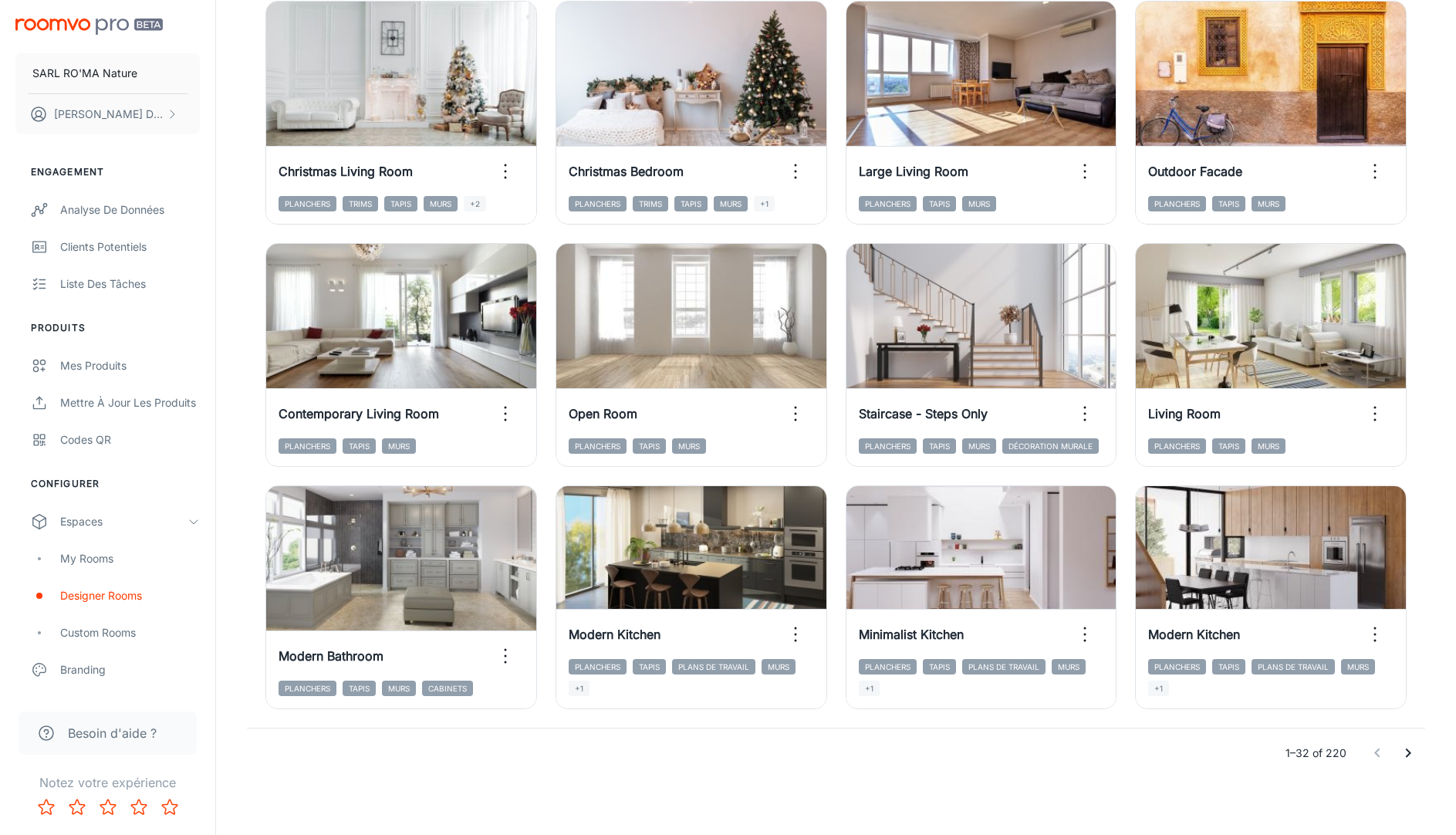
click at [1419, 747] on button "Go to next page" at bounding box center [1408, 753] width 31 height 31
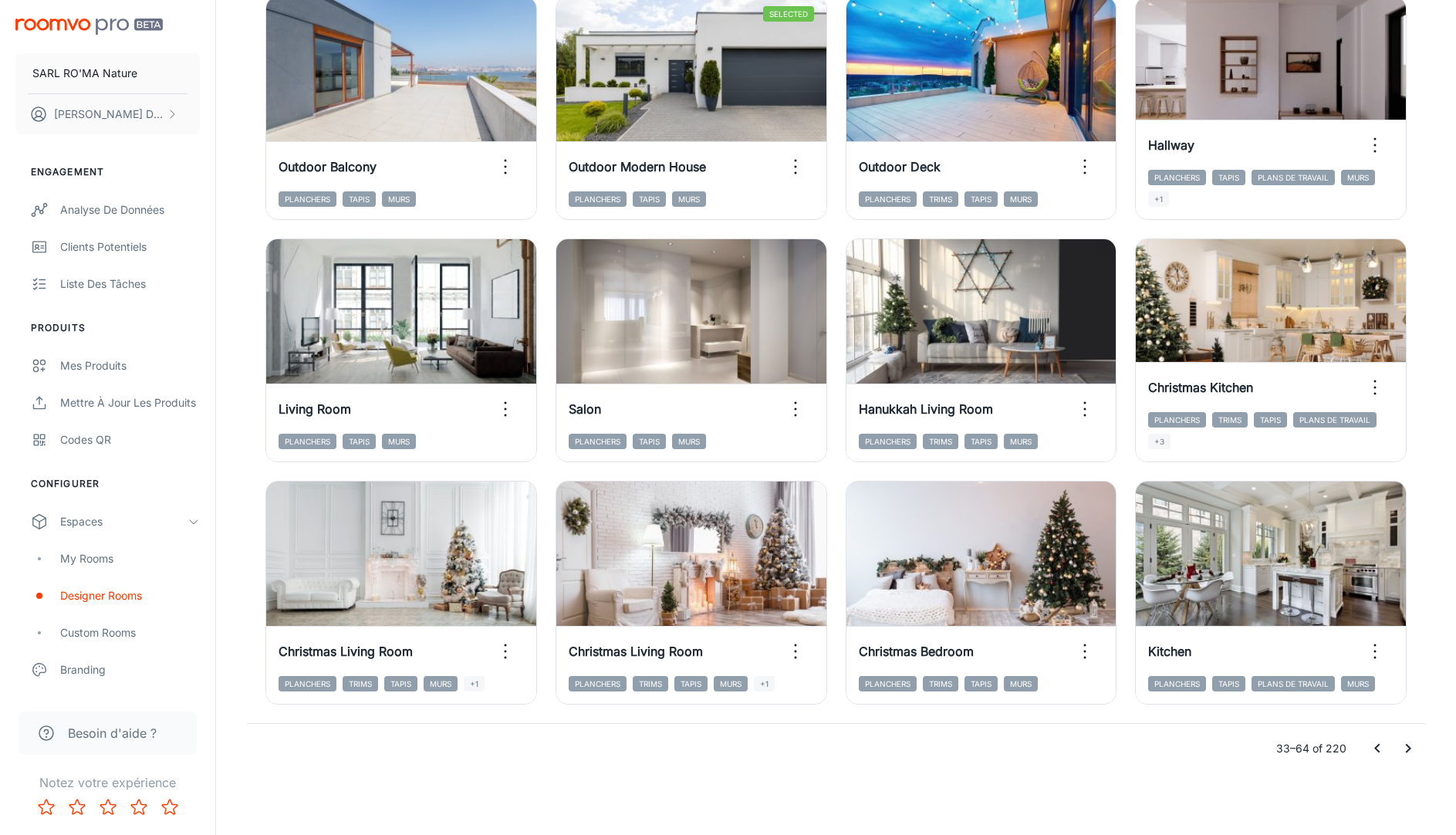
scroll to position [1460, 0]
click at [1417, 741] on icon "Go to next page" at bounding box center [1408, 748] width 18 height 18
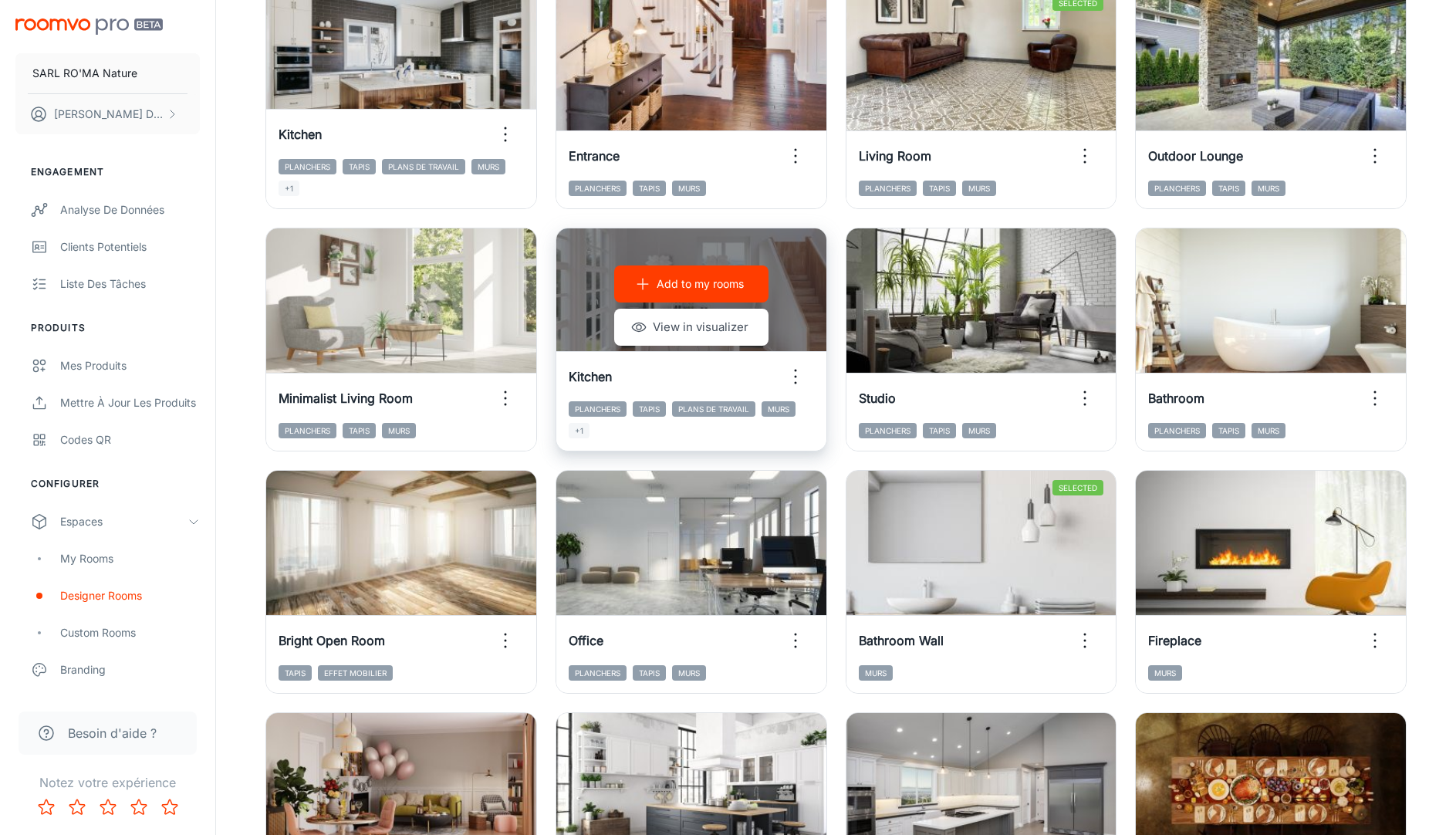
scroll to position [106, 0]
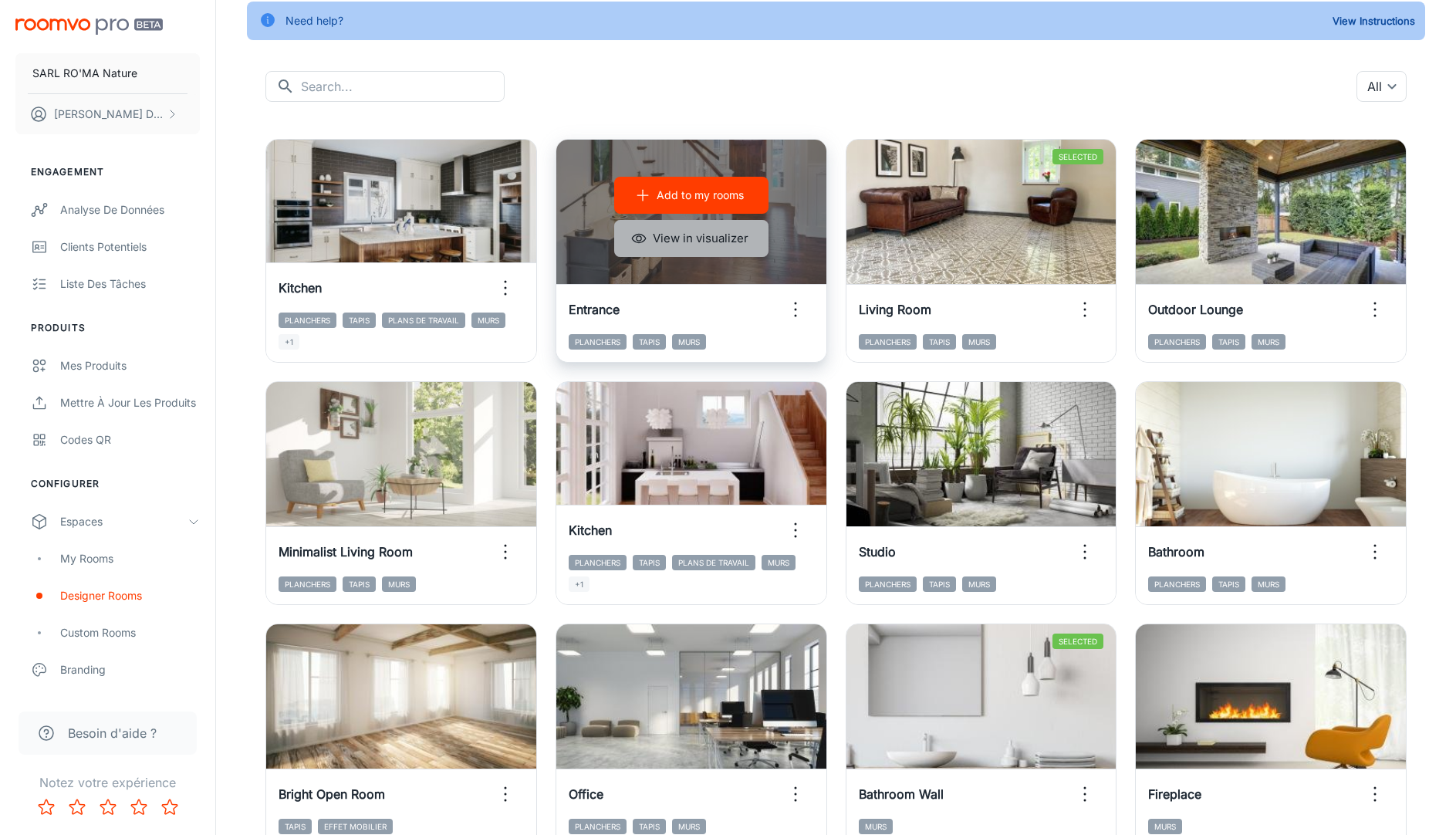
click at [712, 240] on button "View in visualizer" at bounding box center [691, 238] width 155 height 37
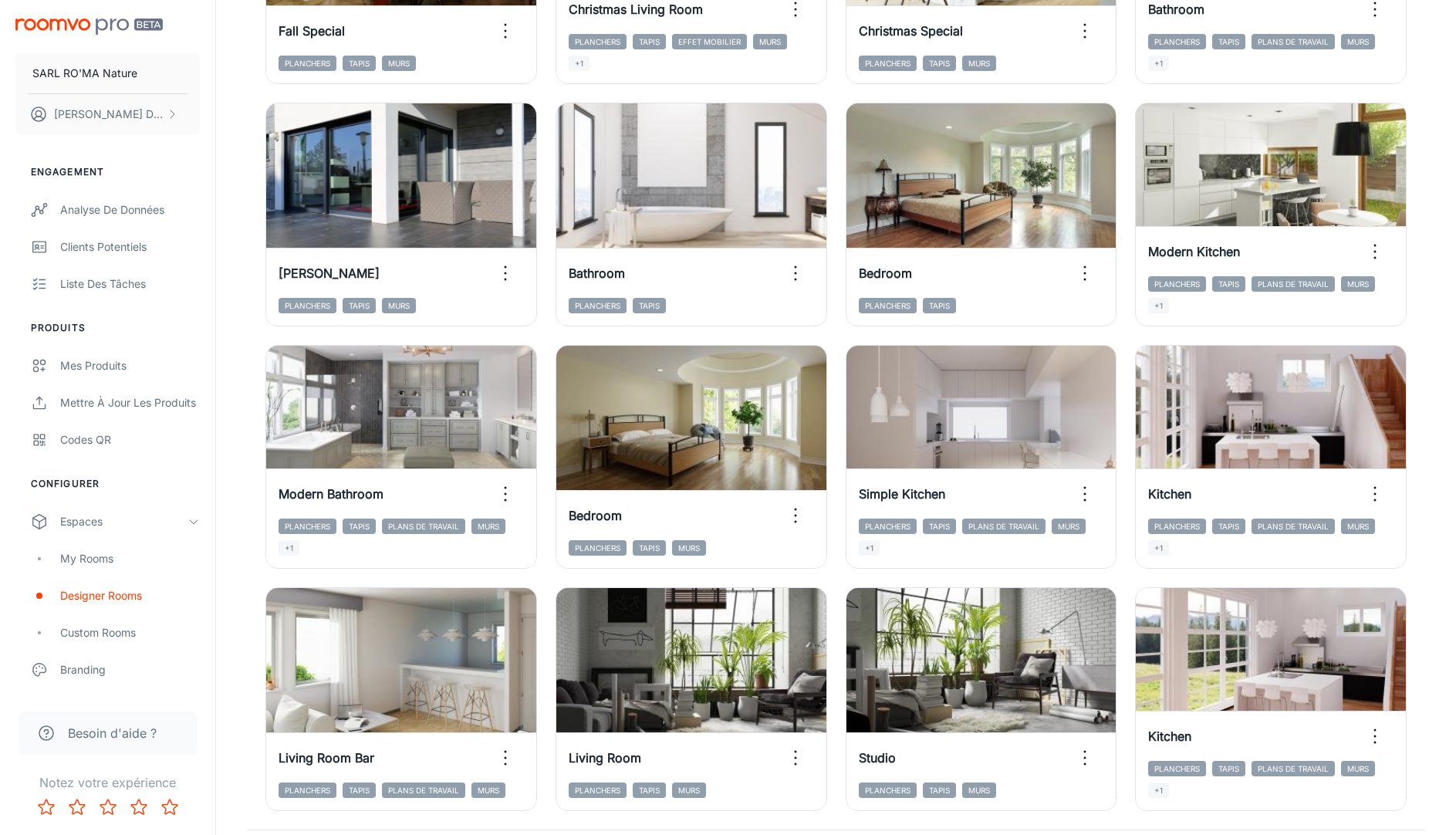
scroll to position [1461, 0]
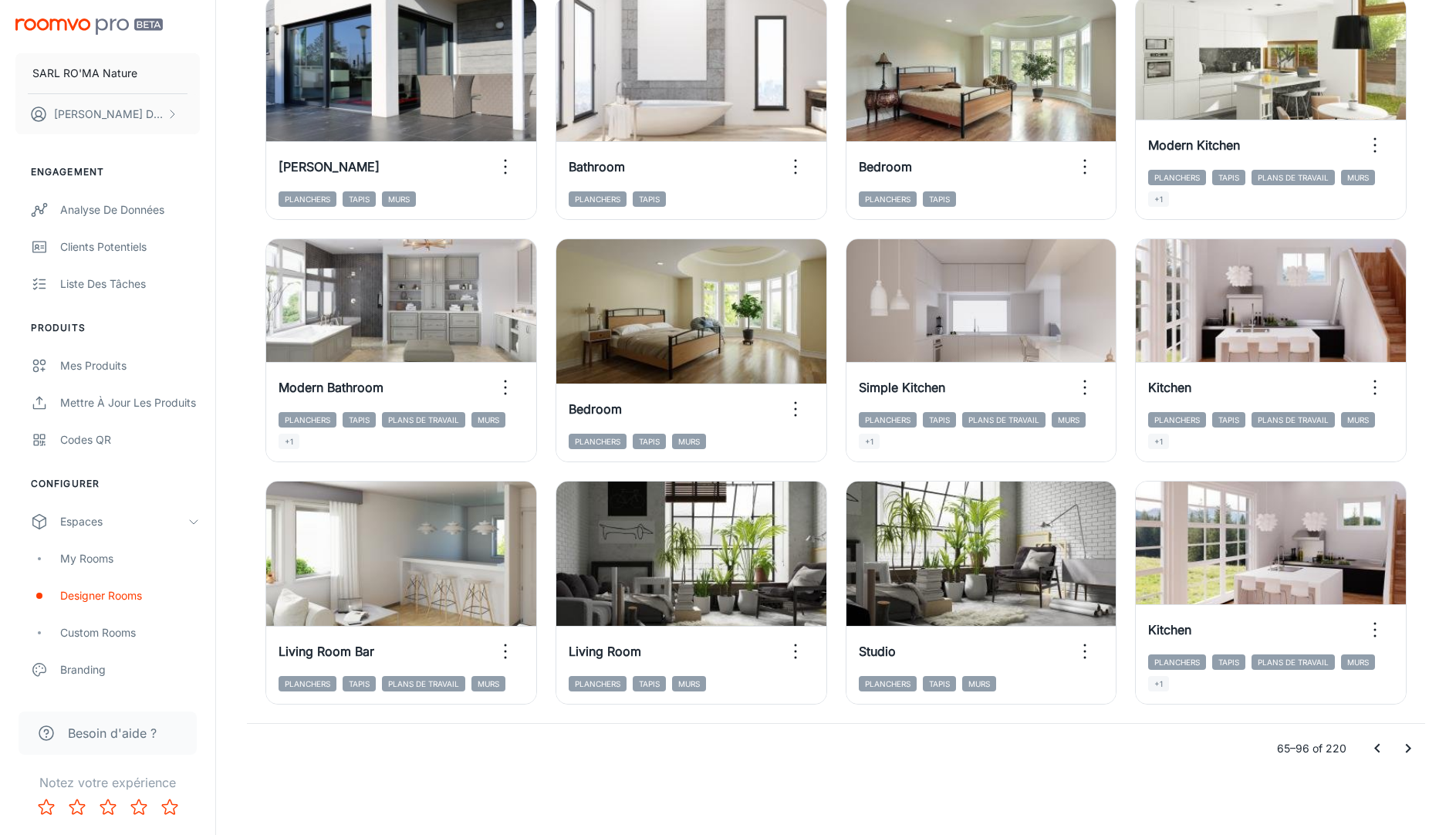
click at [1410, 744] on icon "Go to next page" at bounding box center [1408, 748] width 18 height 18
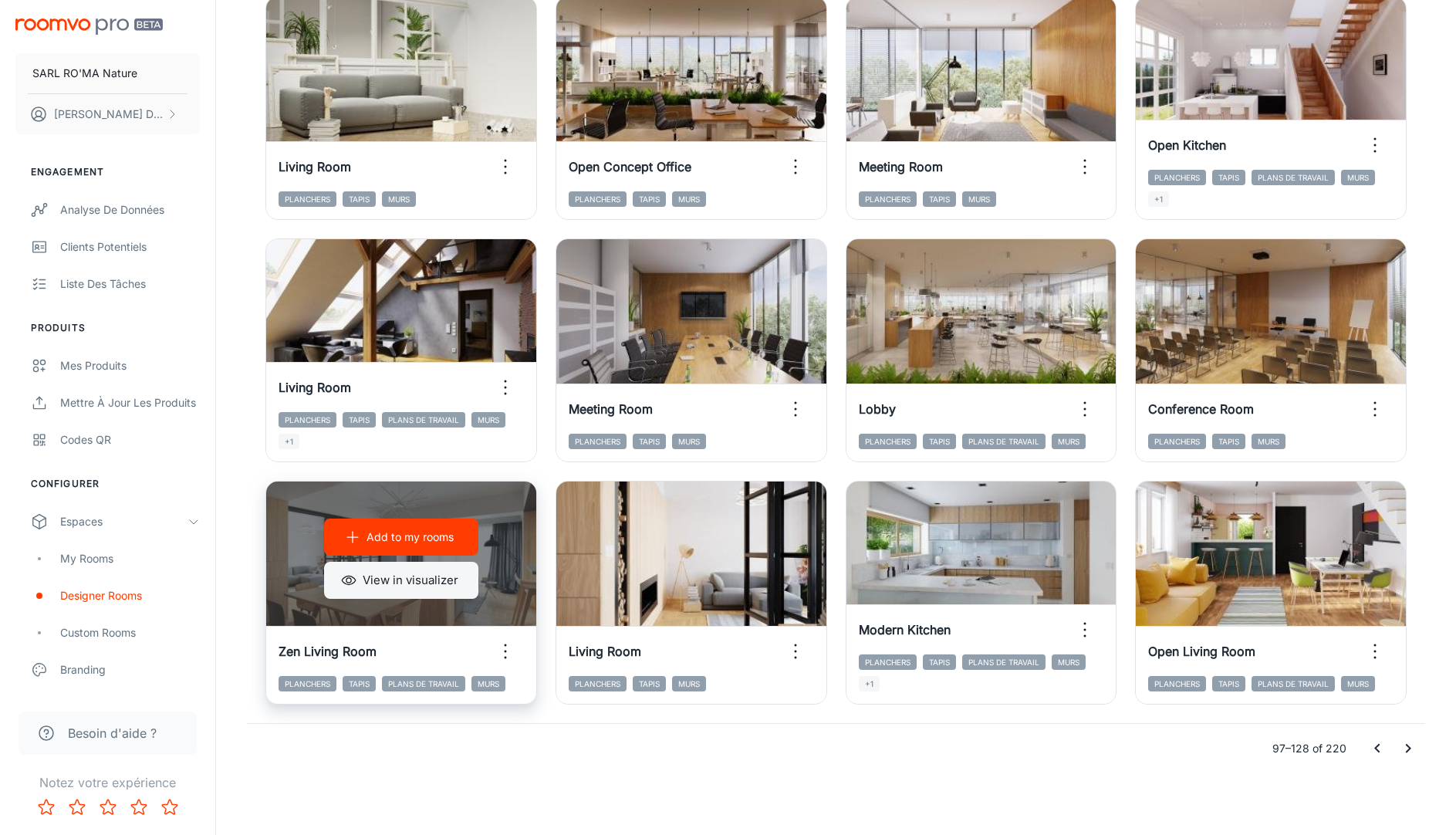
click at [383, 575] on button "View in visualizer" at bounding box center [401, 580] width 155 height 37
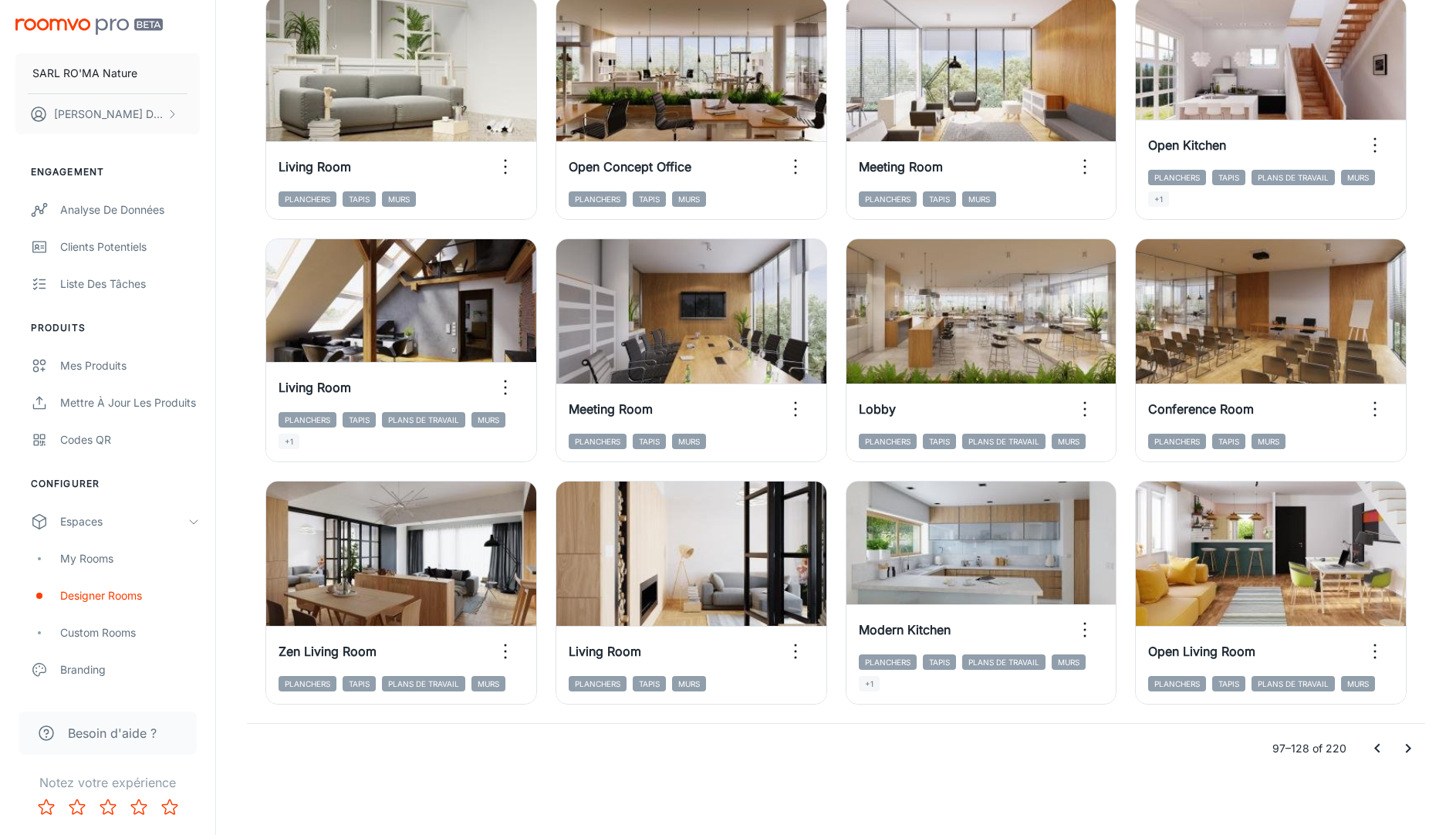
click at [1414, 747] on icon "Go to next page" at bounding box center [1408, 748] width 18 height 18
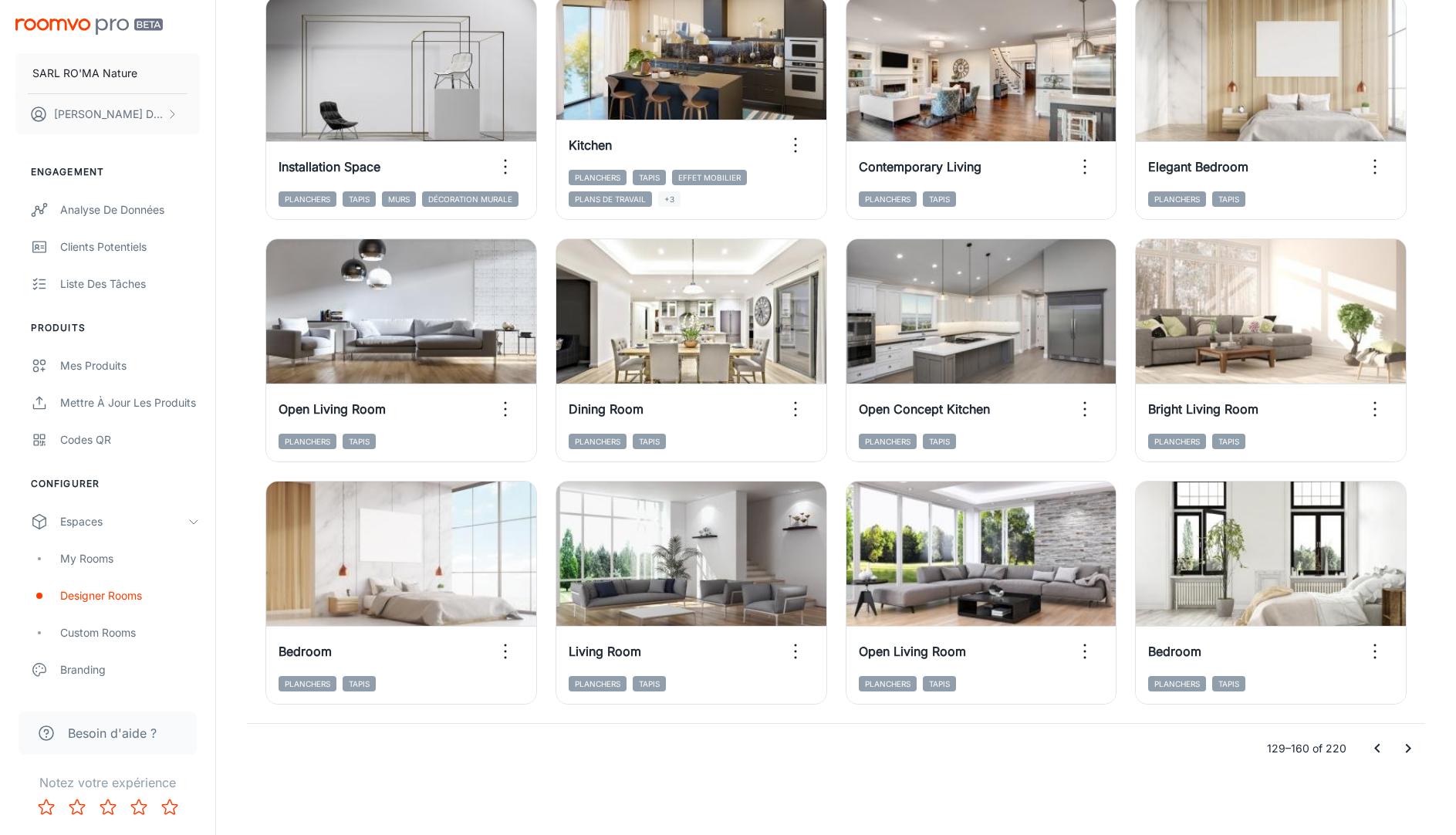
click at [1406, 745] on icon "Go to next page" at bounding box center [1408, 748] width 18 height 18
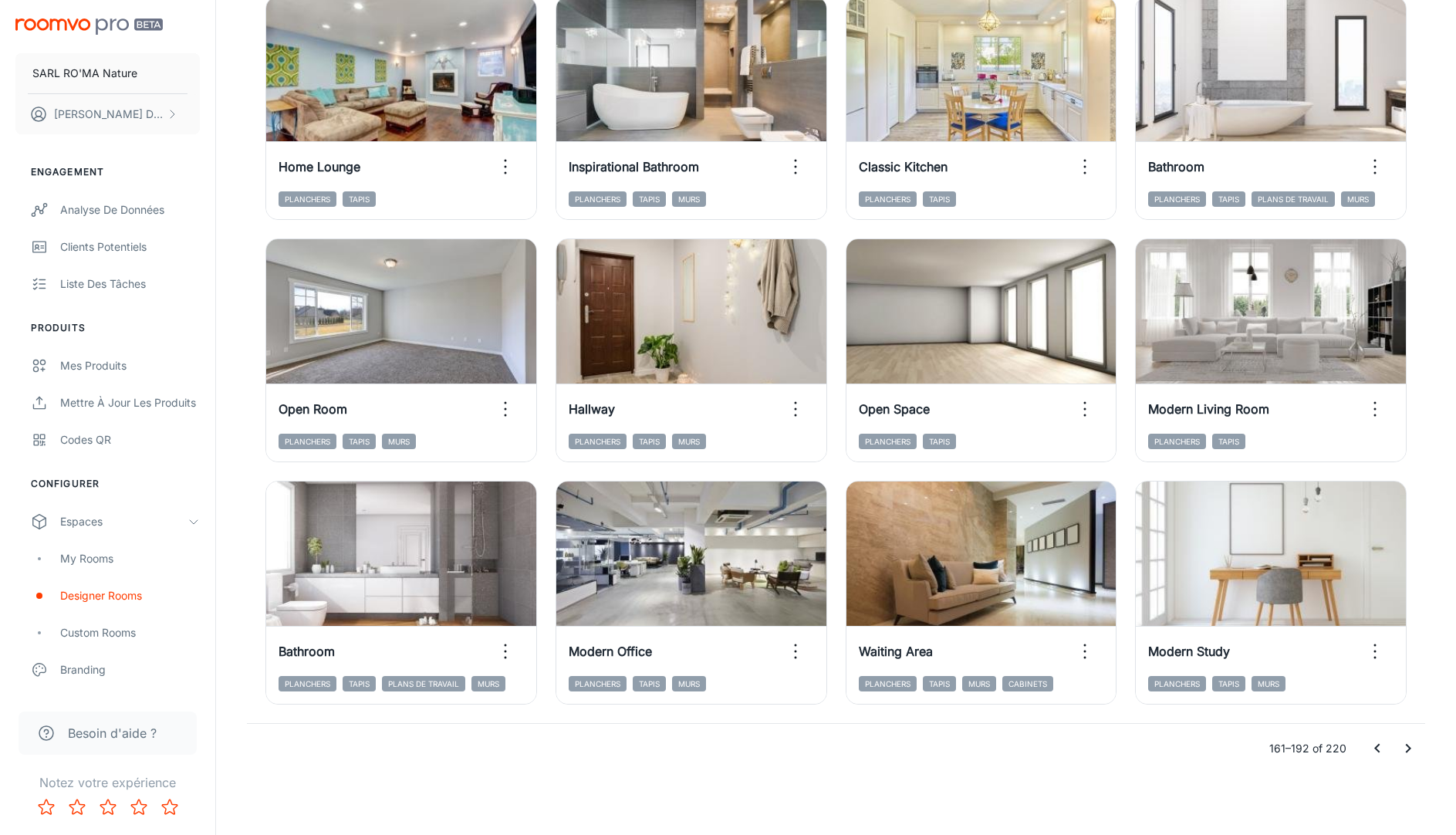
click at [1421, 744] on button "Go to next page" at bounding box center [1408, 748] width 31 height 31
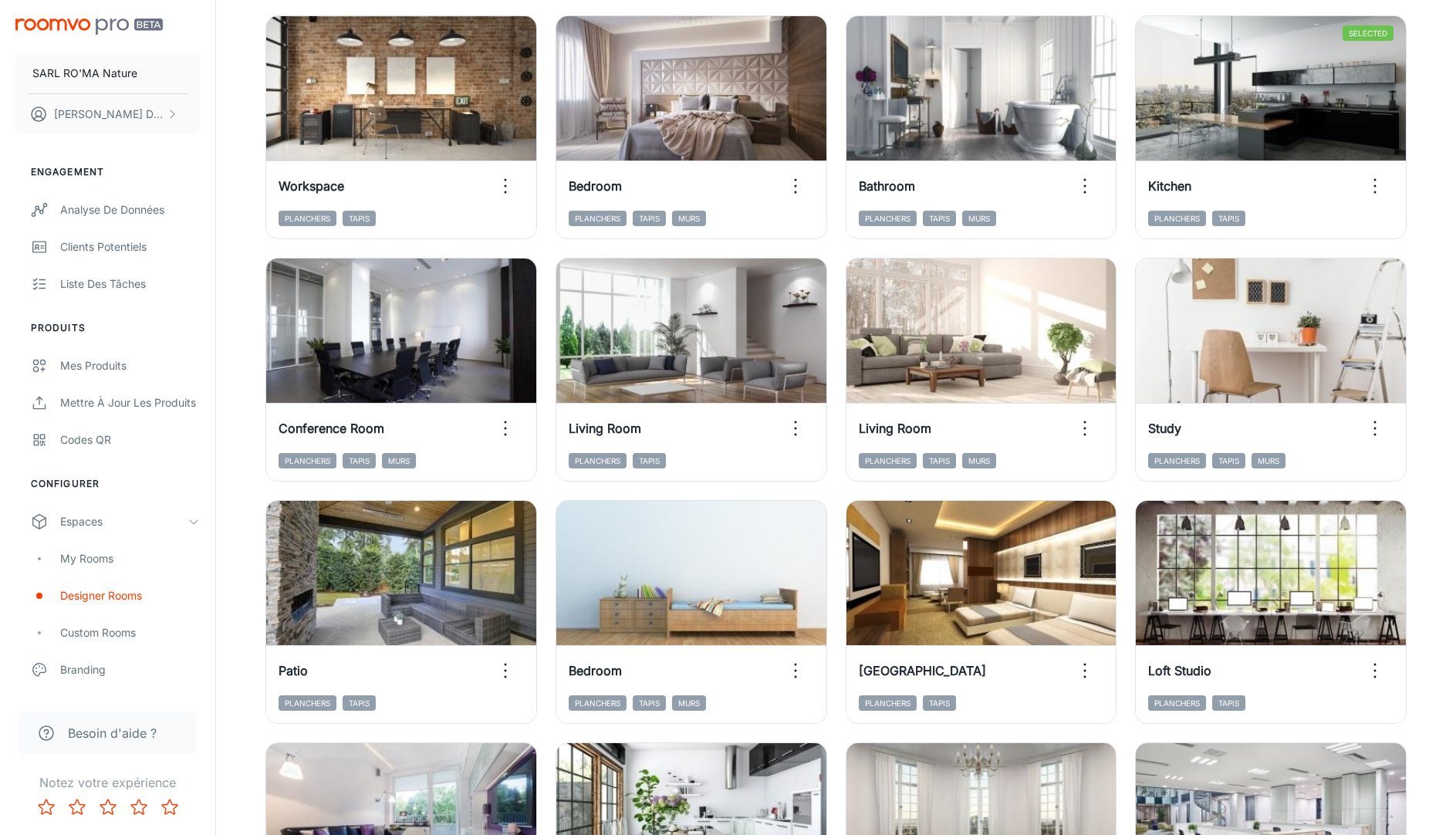
scroll to position [218, 0]
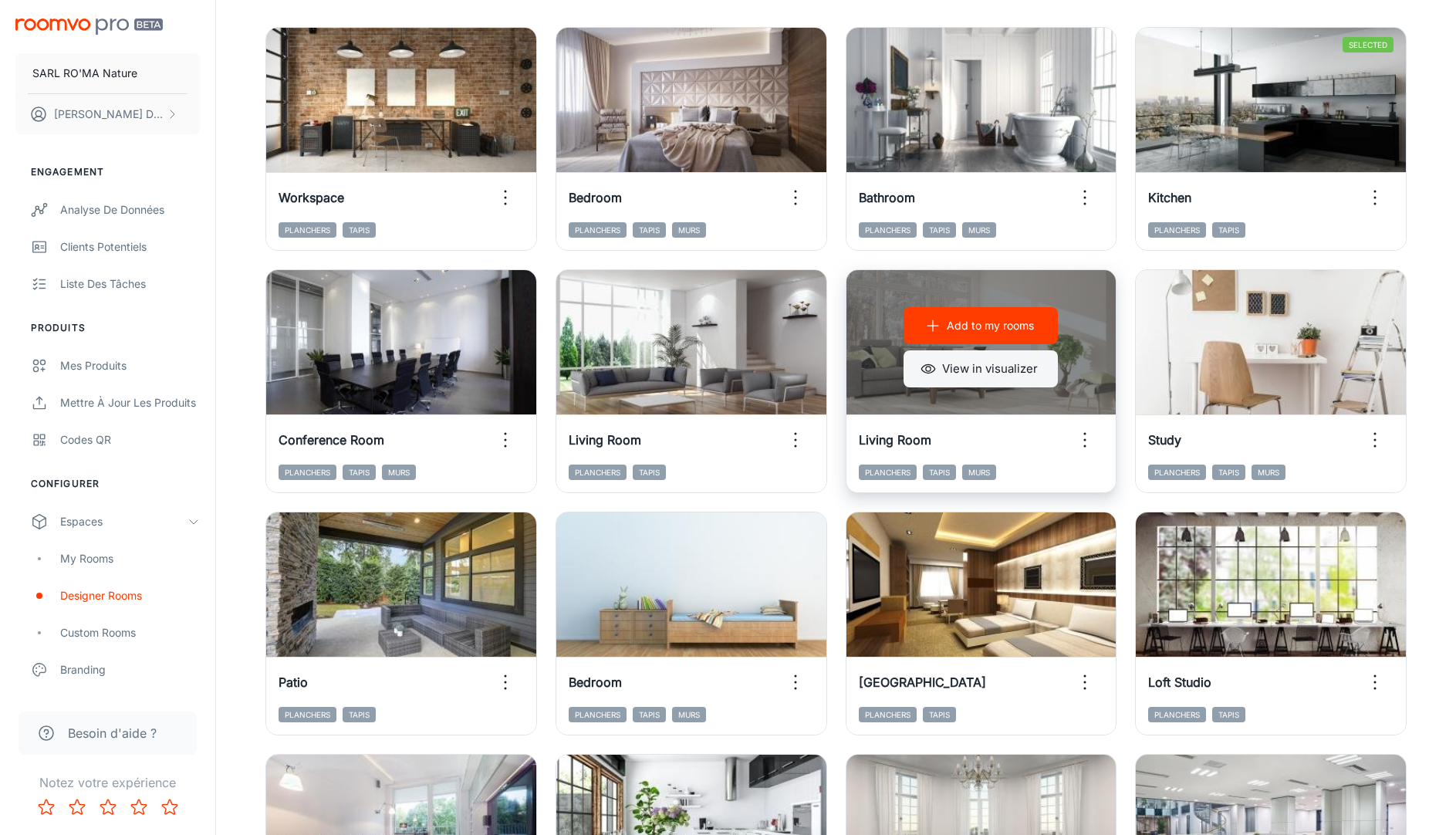
click at [988, 371] on button "View in visualizer" at bounding box center [981, 369] width 155 height 37
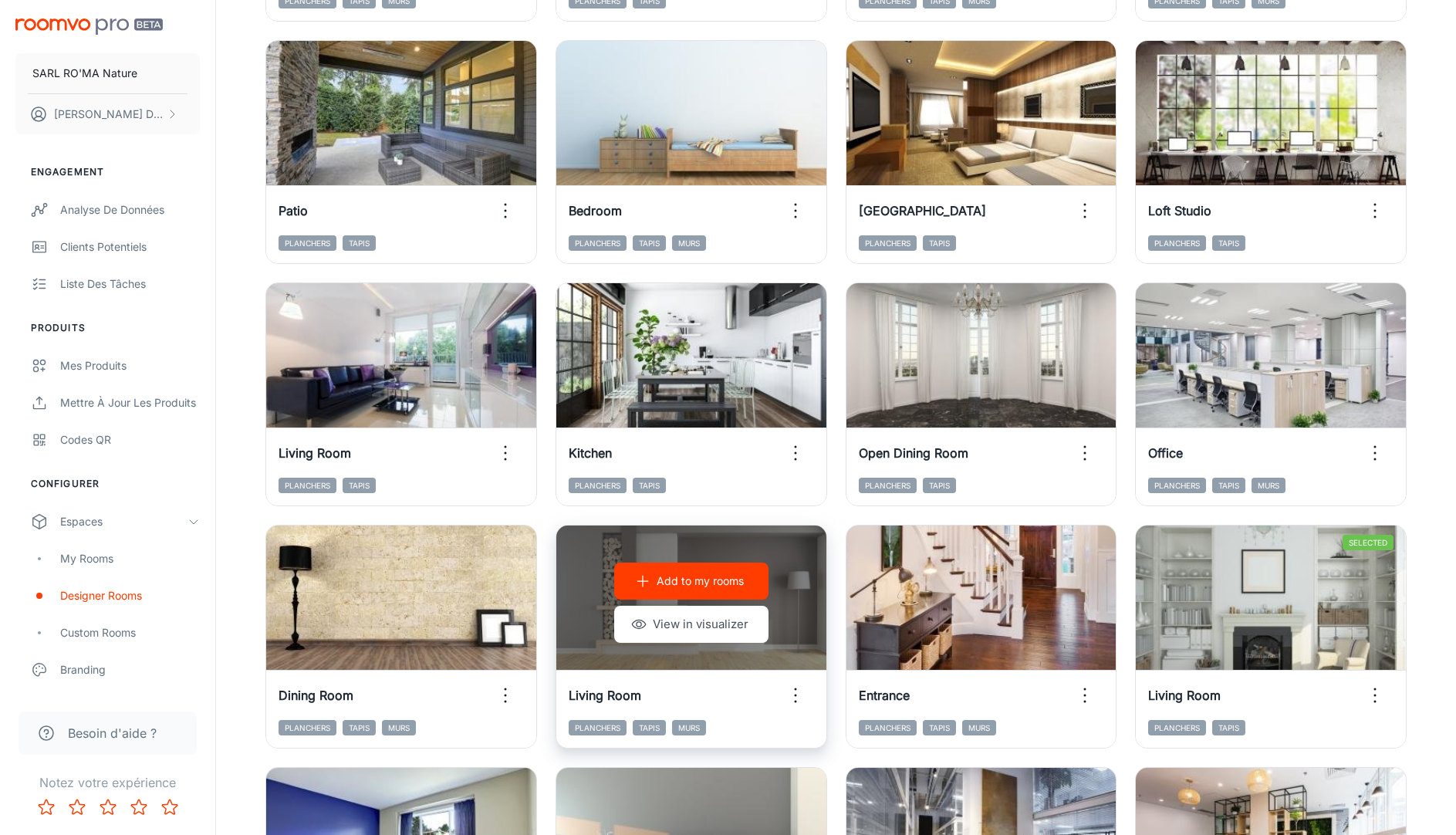
scroll to position [683, 0]
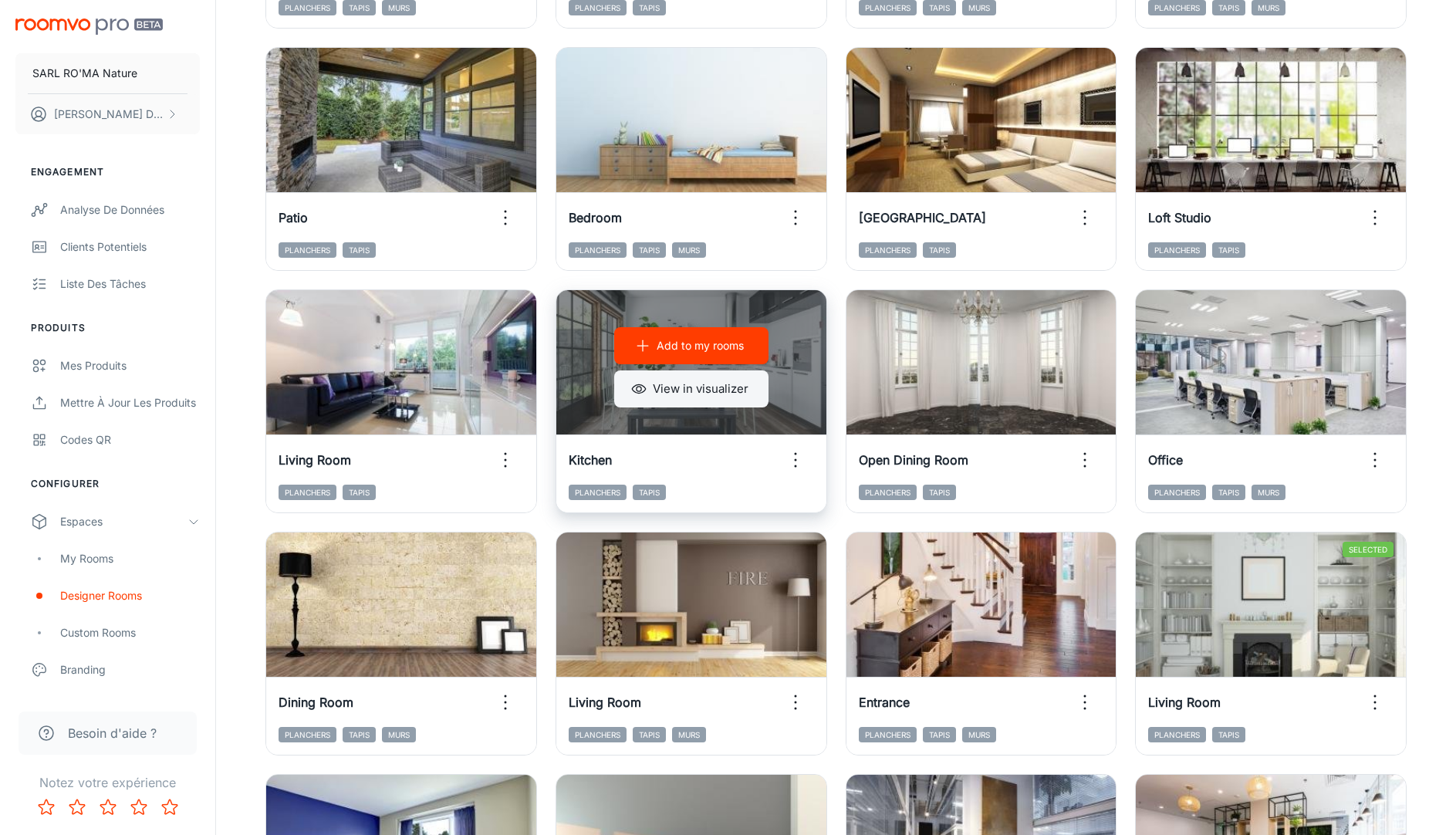
click at [729, 382] on button "View in visualizer" at bounding box center [691, 389] width 155 height 37
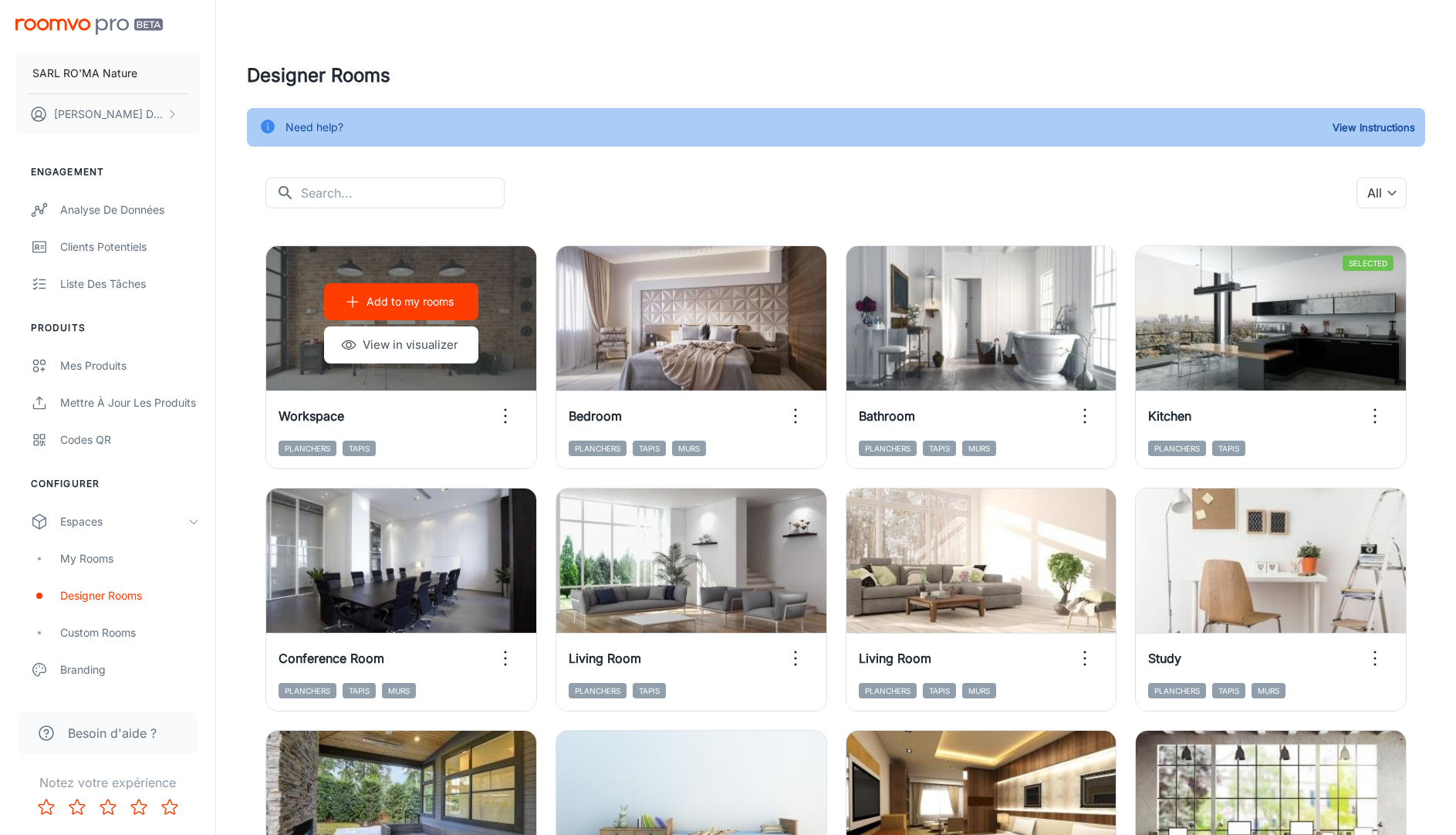
scroll to position [1218, 0]
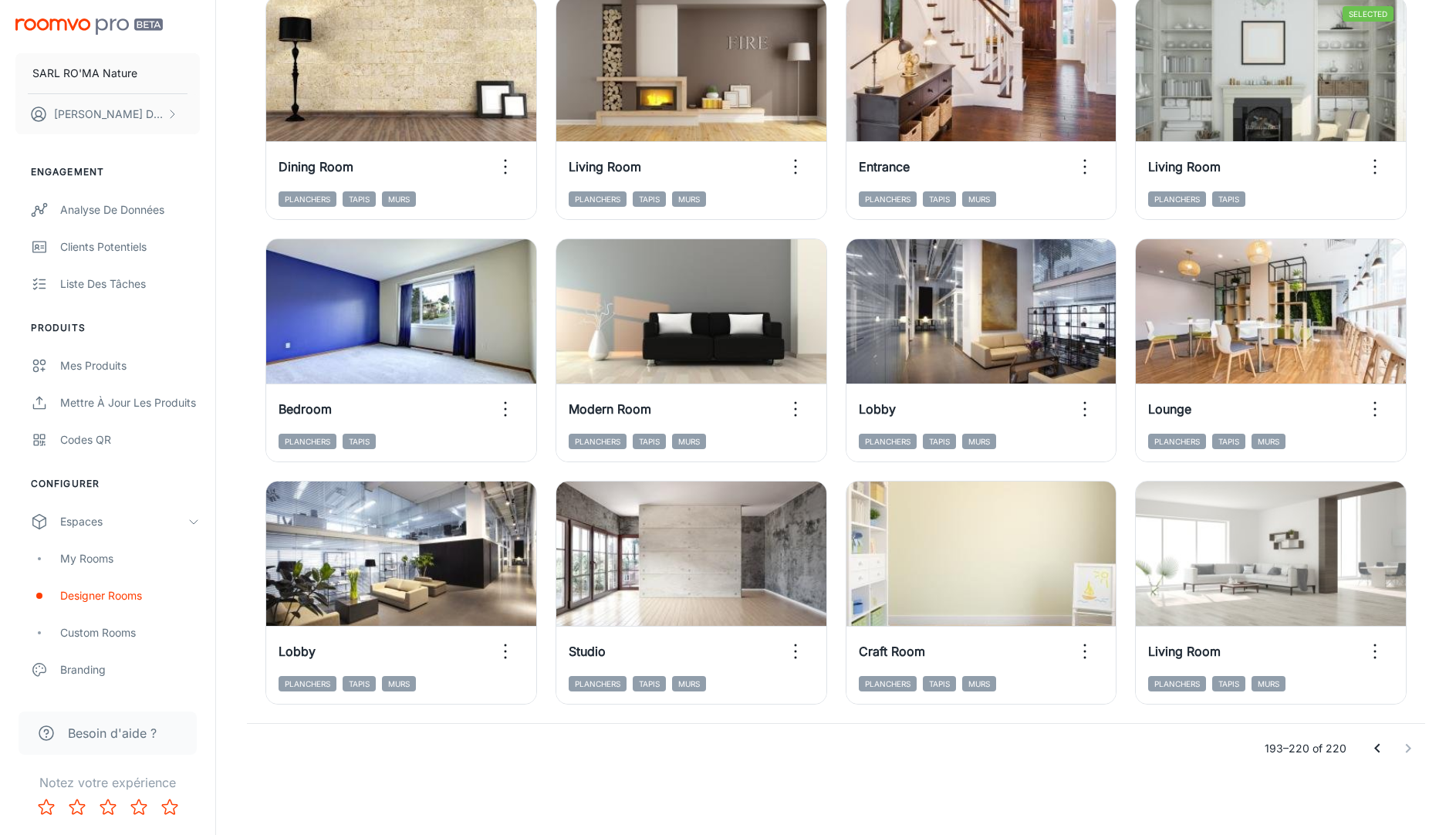
click at [1385, 744] on icon "Go to previous page" at bounding box center [1377, 748] width 18 height 18
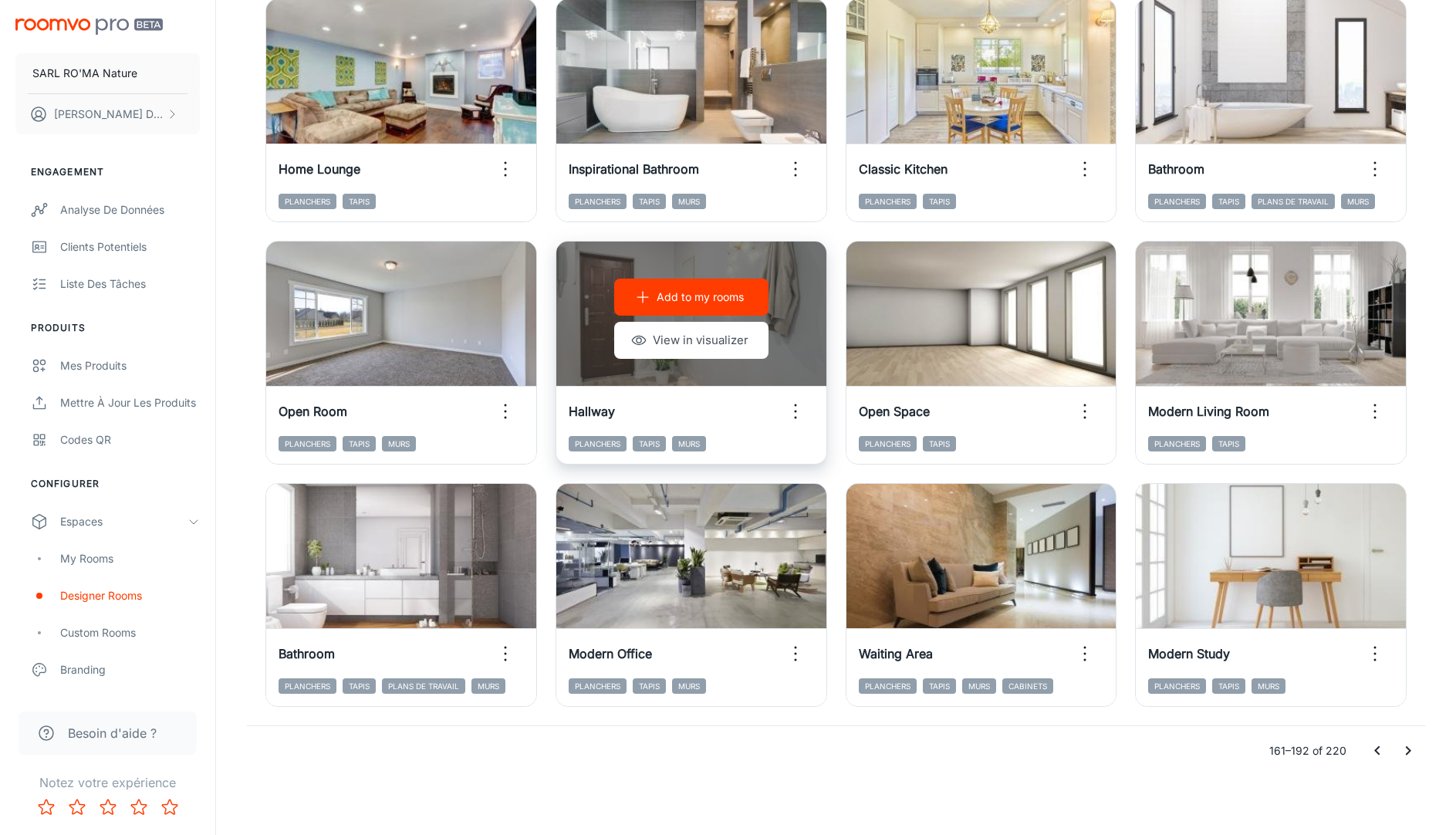
scroll to position [1461, 0]
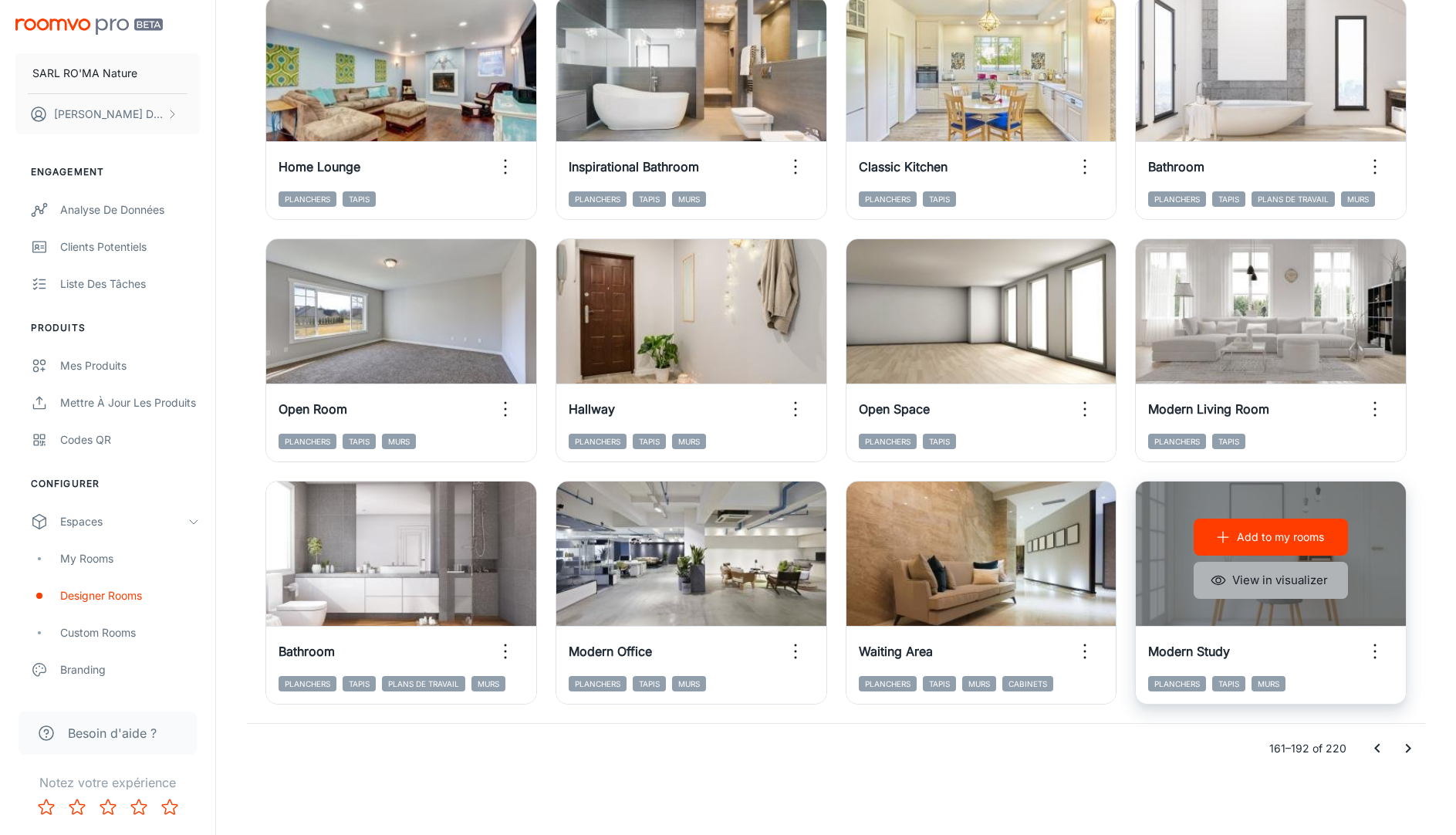
click at [1262, 586] on button "View in visualizer" at bounding box center [1271, 580] width 155 height 37
